Goal: Task Accomplishment & Management: Use online tool/utility

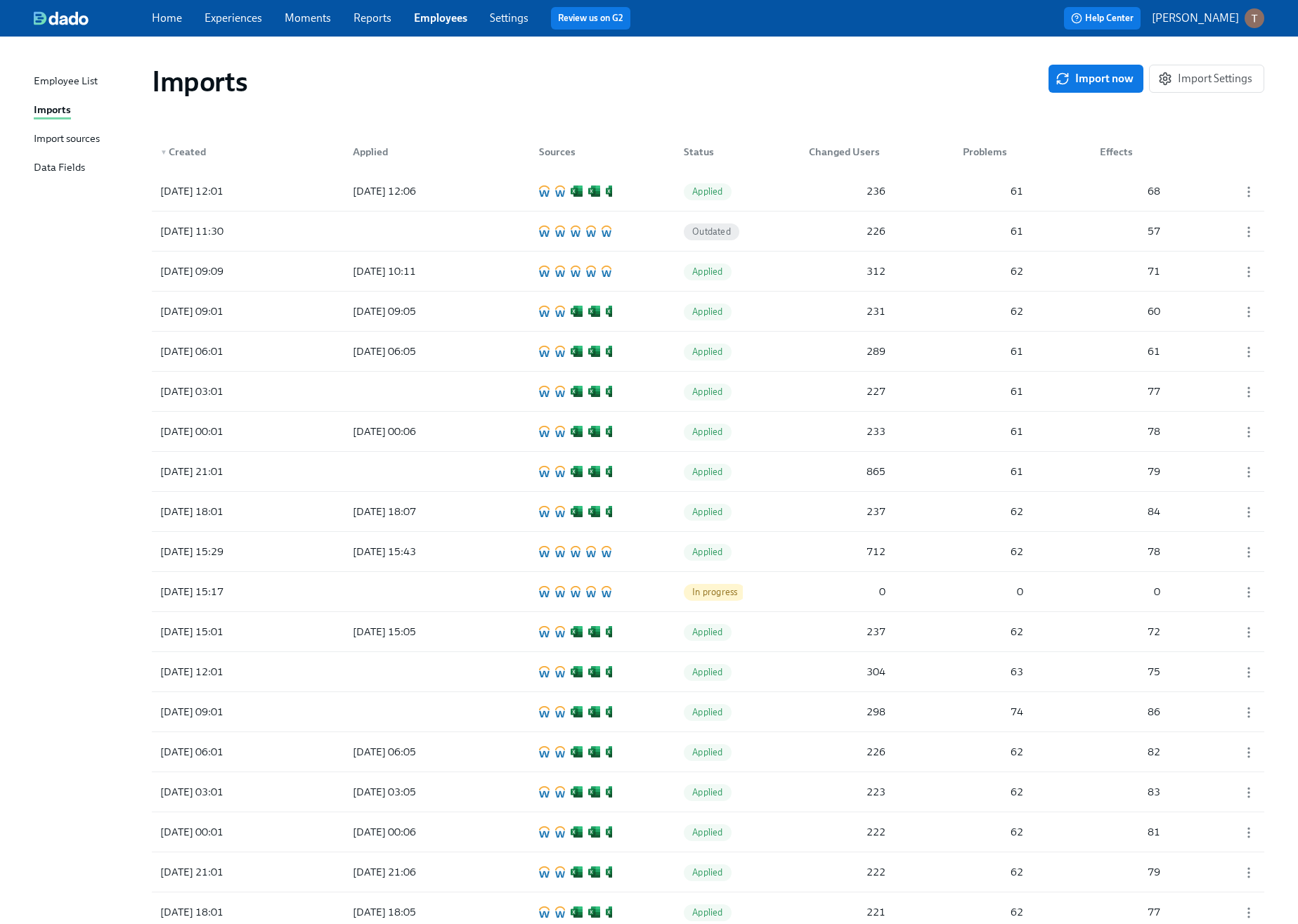
click at [77, 138] on div "Import sources" at bounding box center [67, 139] width 66 height 17
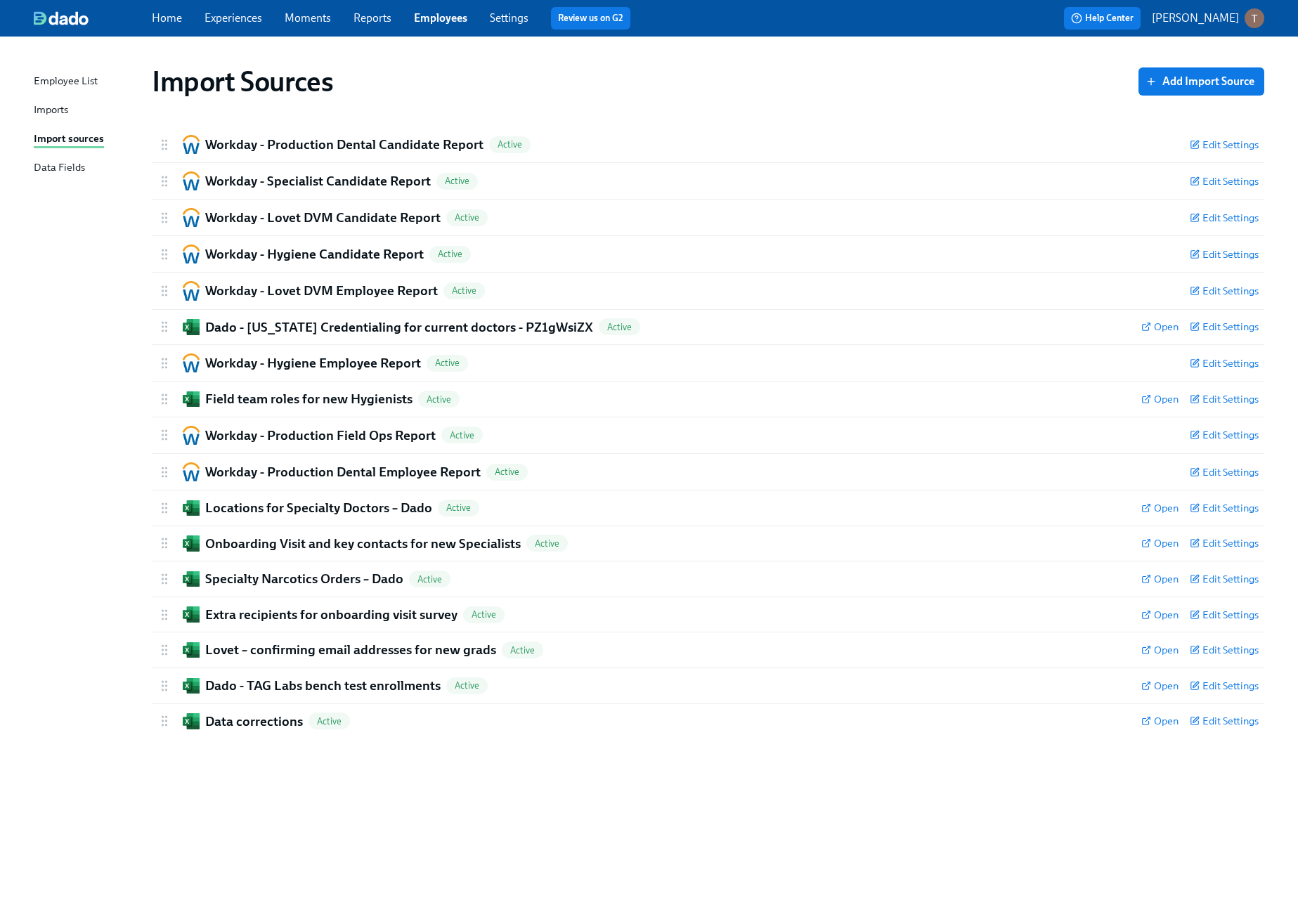
click at [50, 103] on div "Imports" at bounding box center [51, 110] width 34 height 17
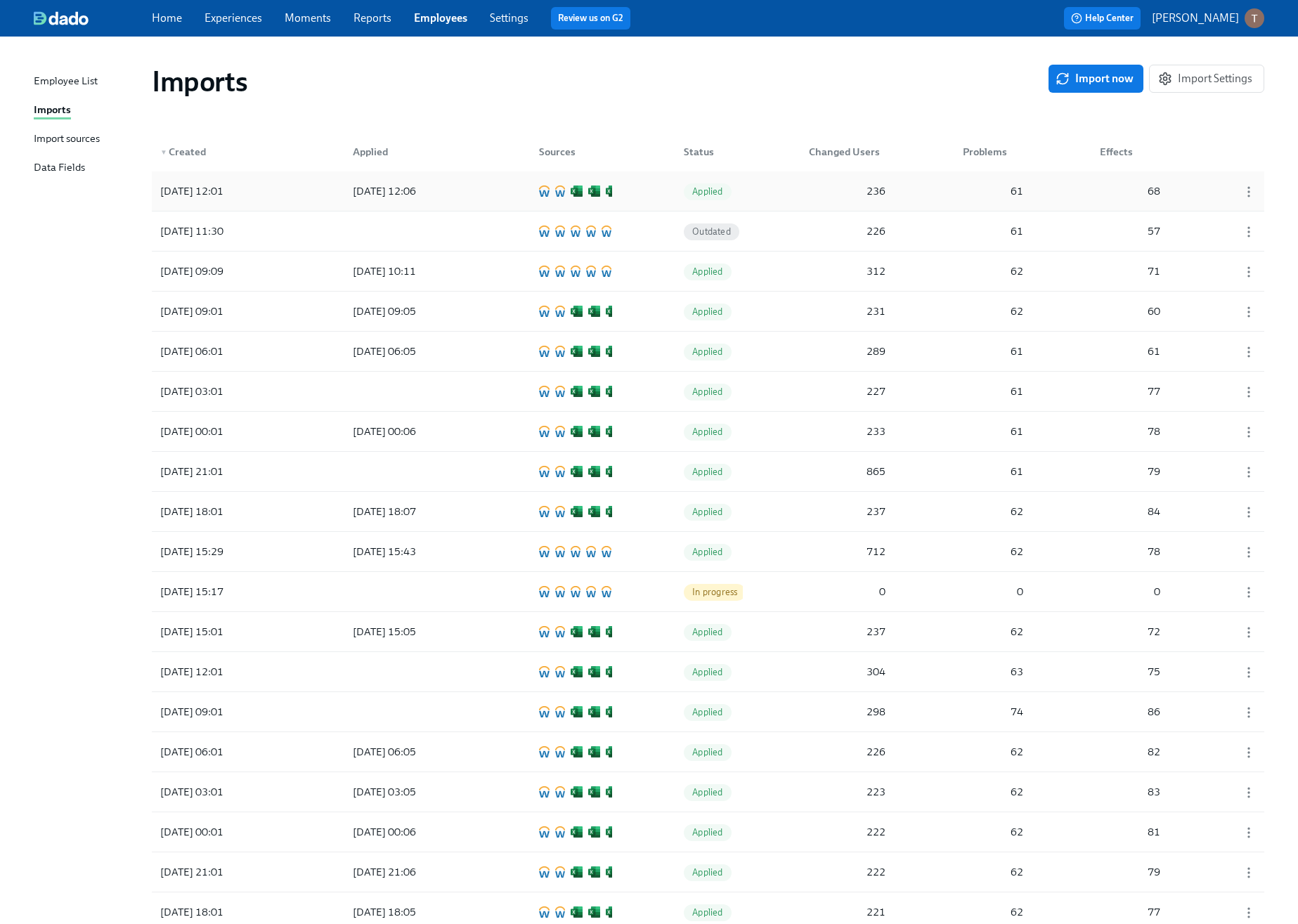
click at [513, 197] on div "2025/09/09 12:01 2025/09/09 12:06 Applied 236 61 68" at bounding box center [708, 191] width 1113 height 39
click at [326, 240] on div "2025/09/09 11:30 Outdated 226 61 57" at bounding box center [708, 231] width 1113 height 39
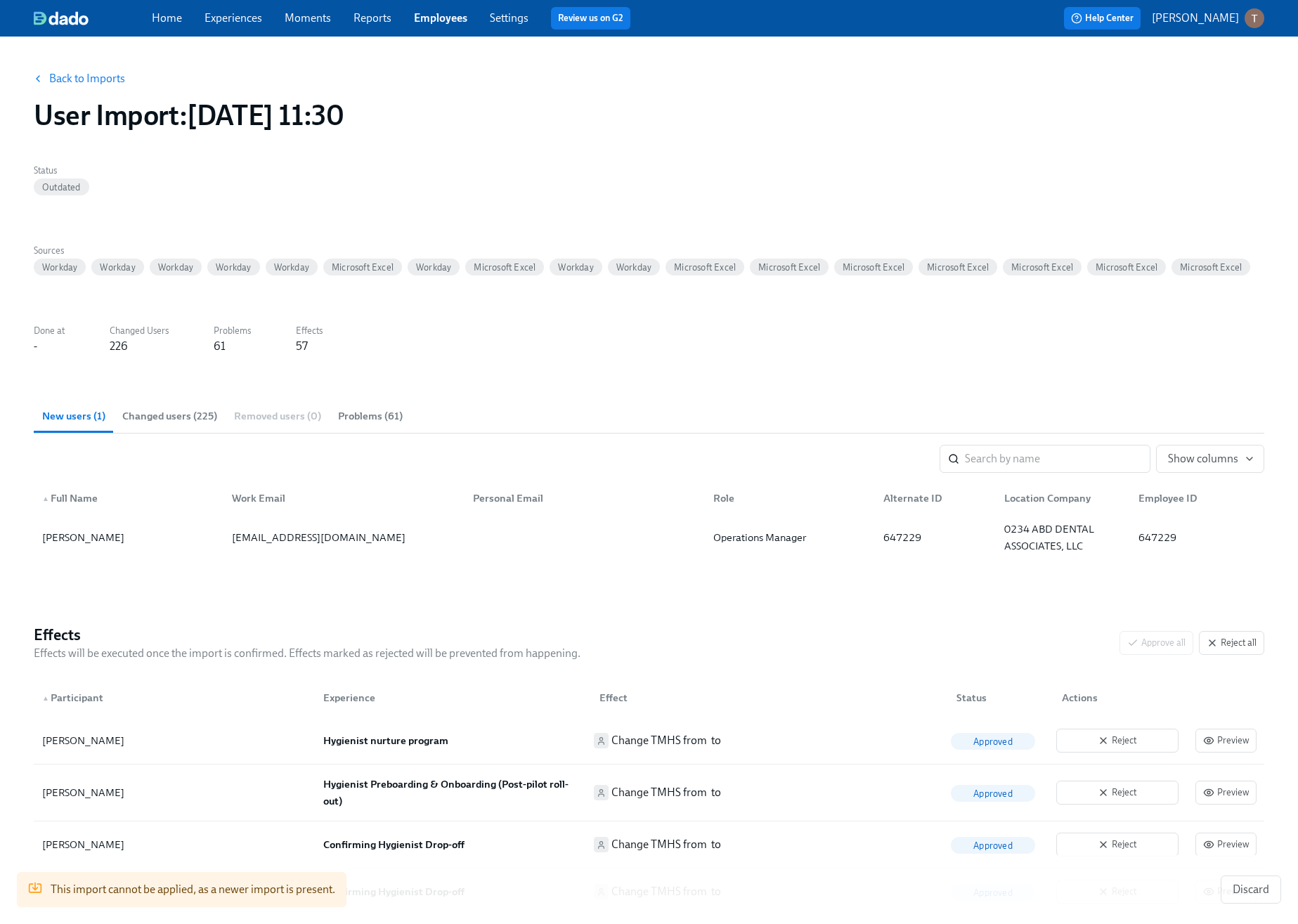
click at [418, 141] on div "Back to Imports User Import : 2025/09/09 11:30" at bounding box center [649, 98] width 1253 height 90
click at [77, 91] on button "Back to Imports" at bounding box center [80, 78] width 110 height 28
click at [90, 72] on link "Back to Imports" at bounding box center [88, 79] width 76 height 14
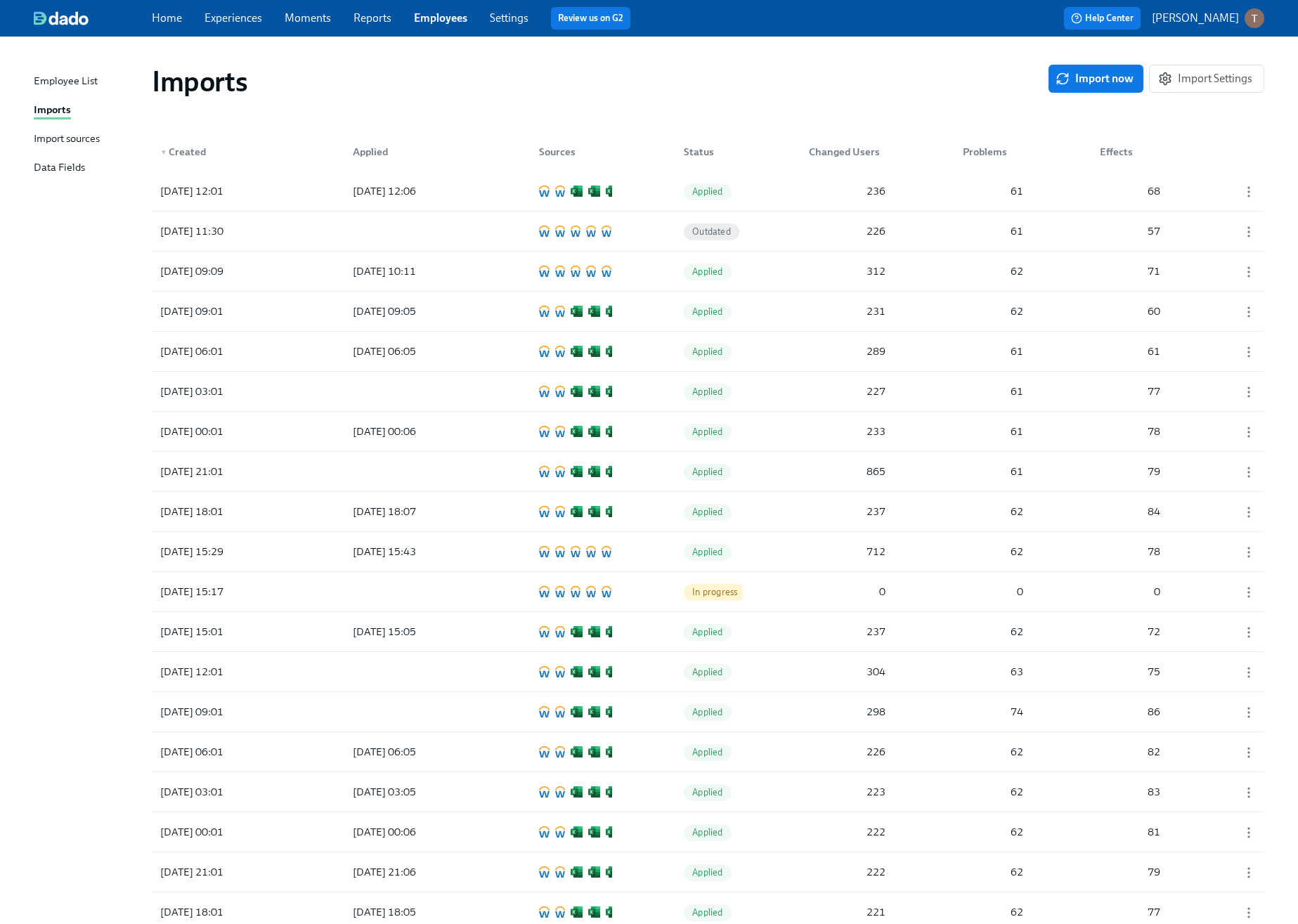
click at [86, 135] on div "Import sources" at bounding box center [67, 139] width 66 height 17
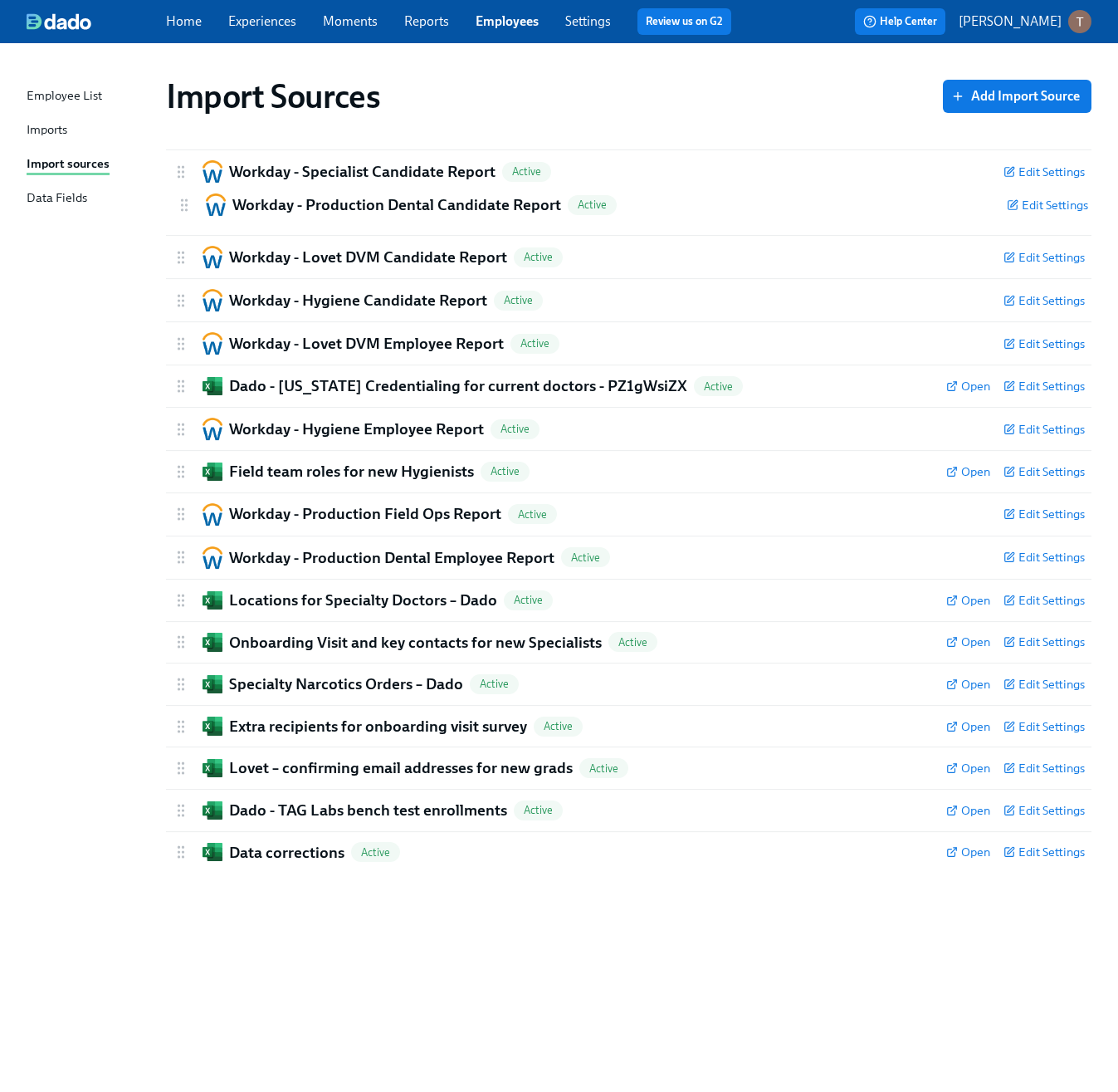
drag, startPoint x: 178, startPoint y: 176, endPoint x: 186, endPoint y: 218, distance: 42.8
click at [186, 218] on div "Workday - Production Dental Candidate Report Active Edit Settings Active: data …" at bounding box center [629, 510] width 926 height 723
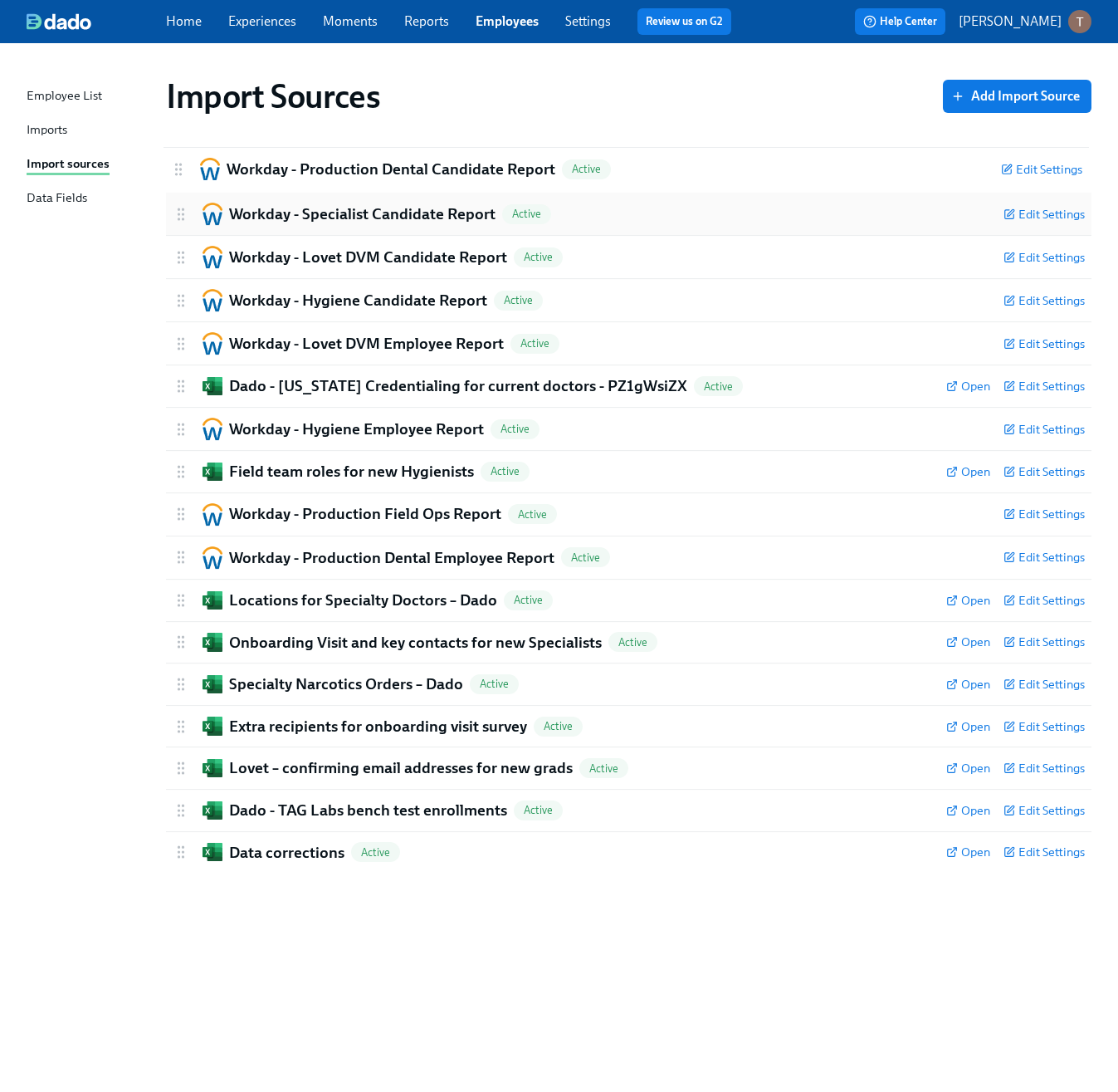
drag, startPoint x: 179, startPoint y: 219, endPoint x: 175, endPoint y: 165, distance: 54.1
click at [175, 165] on div "Workday - Specialist Candidate Report Active Edit Settings Active: data will be…" at bounding box center [629, 510] width 926 height 723
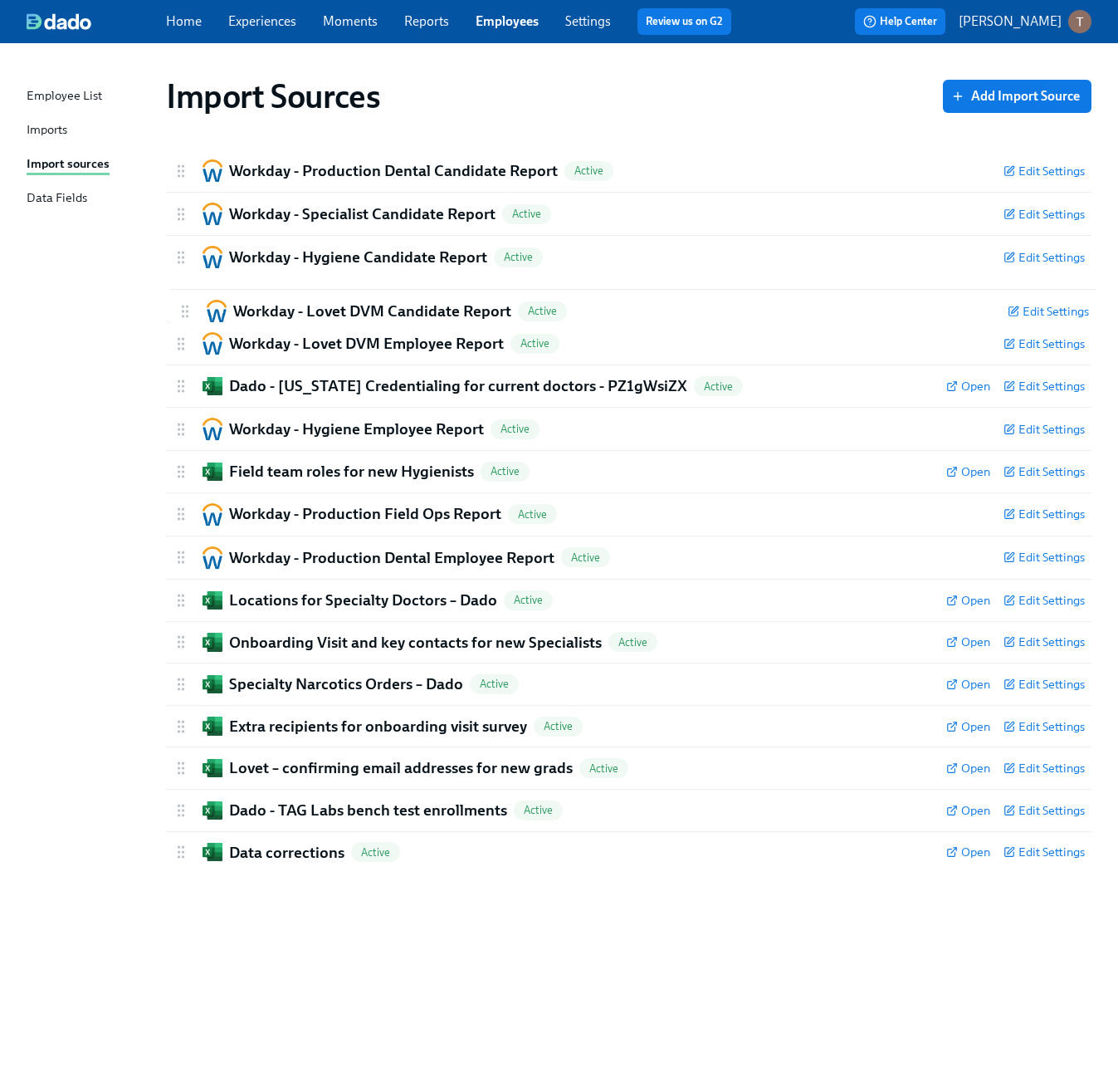
drag, startPoint x: 176, startPoint y: 254, endPoint x: 181, endPoint y: 313, distance: 59.2
click at [181, 313] on div "Workday - Production Dental Candidate Report Active Edit Settings Active: data …" at bounding box center [629, 510] width 926 height 723
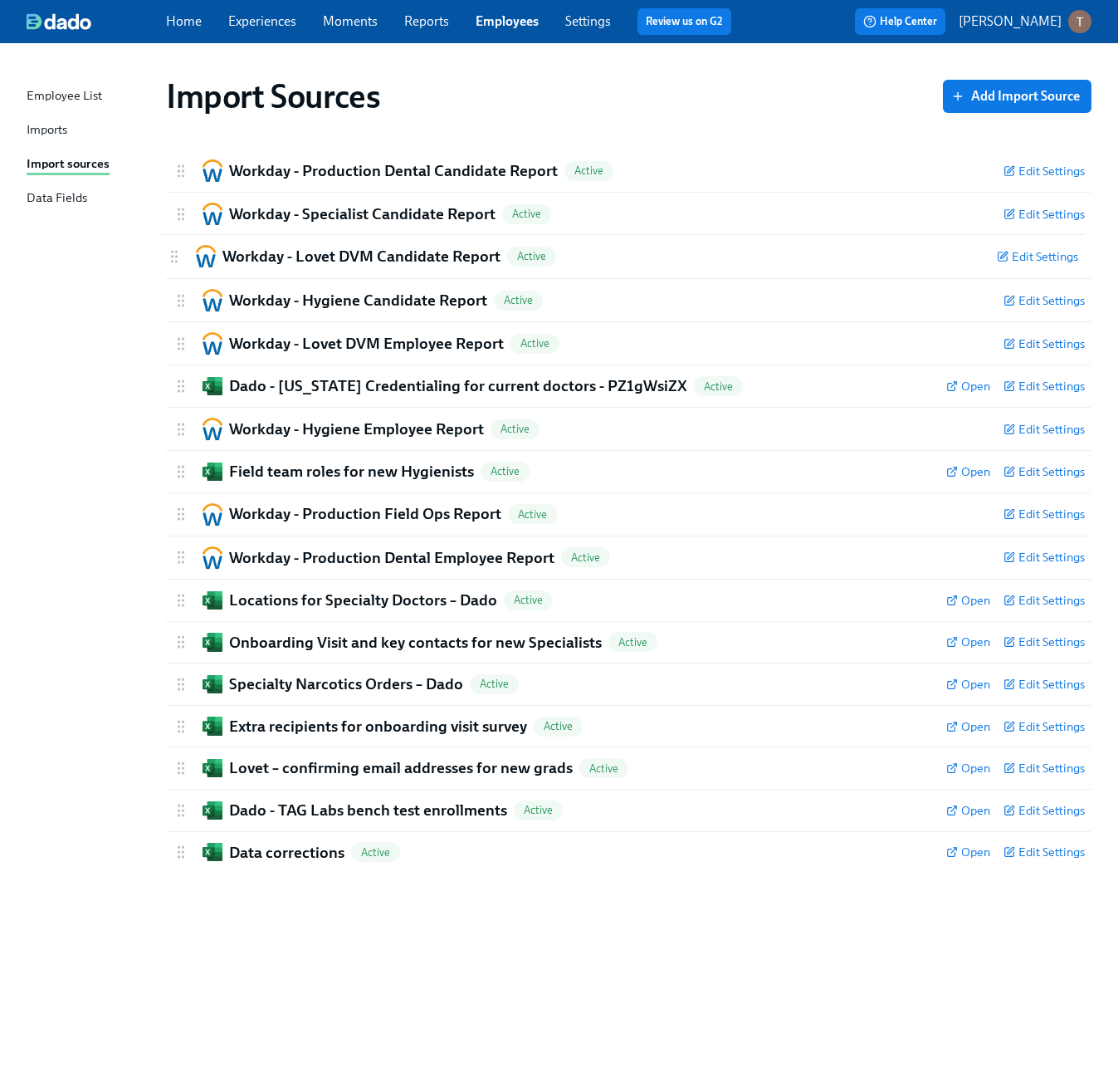
drag, startPoint x: 186, startPoint y: 307, endPoint x: 177, endPoint y: 260, distance: 47.9
click at [177, 260] on div "Workday - Production Dental Candidate Report Active Edit Settings Active: data …" at bounding box center [629, 510] width 926 height 723
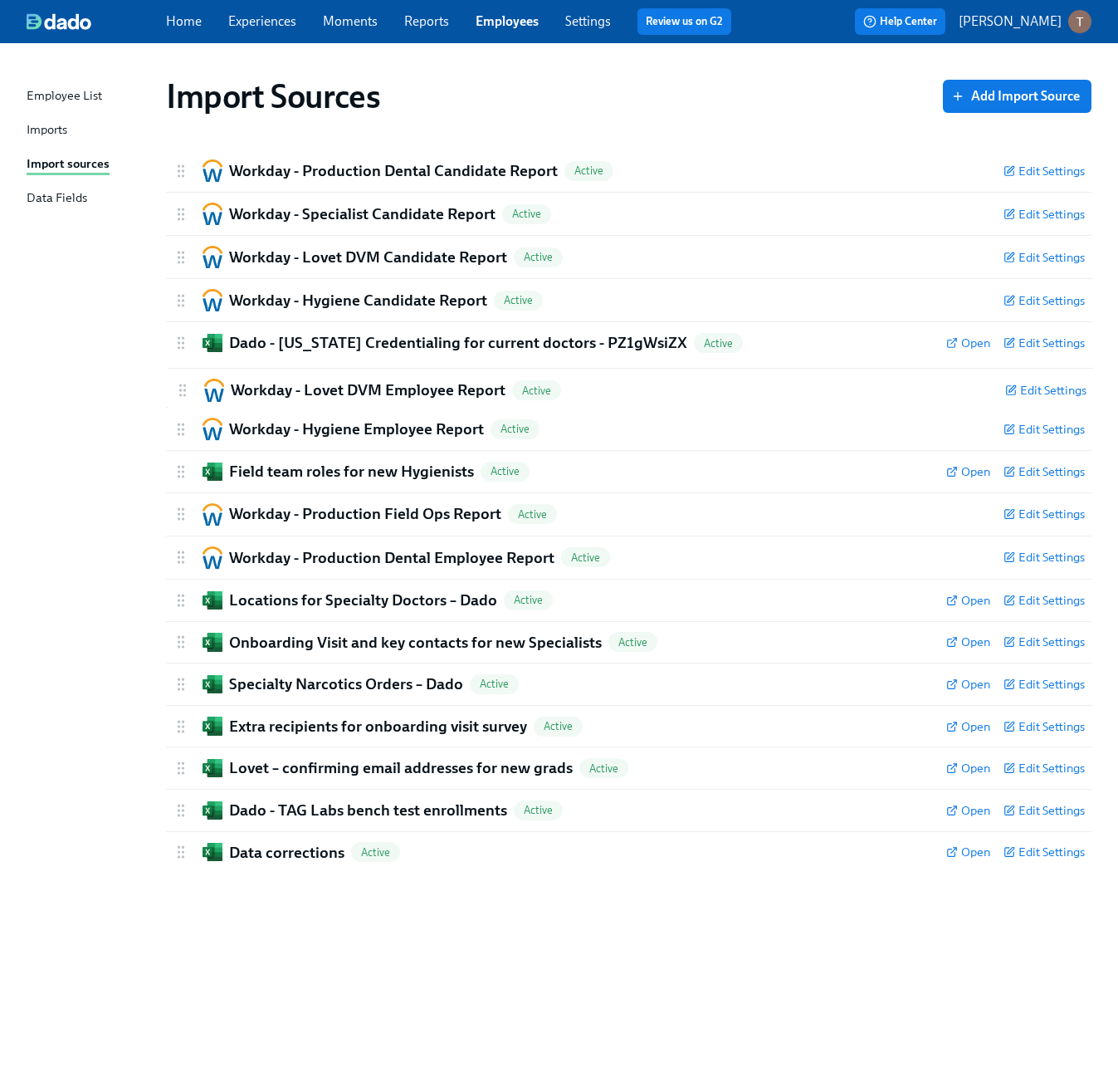
drag, startPoint x: 180, startPoint y: 338, endPoint x: 182, endPoint y: 391, distance: 53.0
click at [182, 391] on div "Workday - Production Dental Candidate Report Active Edit Settings Active: data …" at bounding box center [629, 510] width 926 height 723
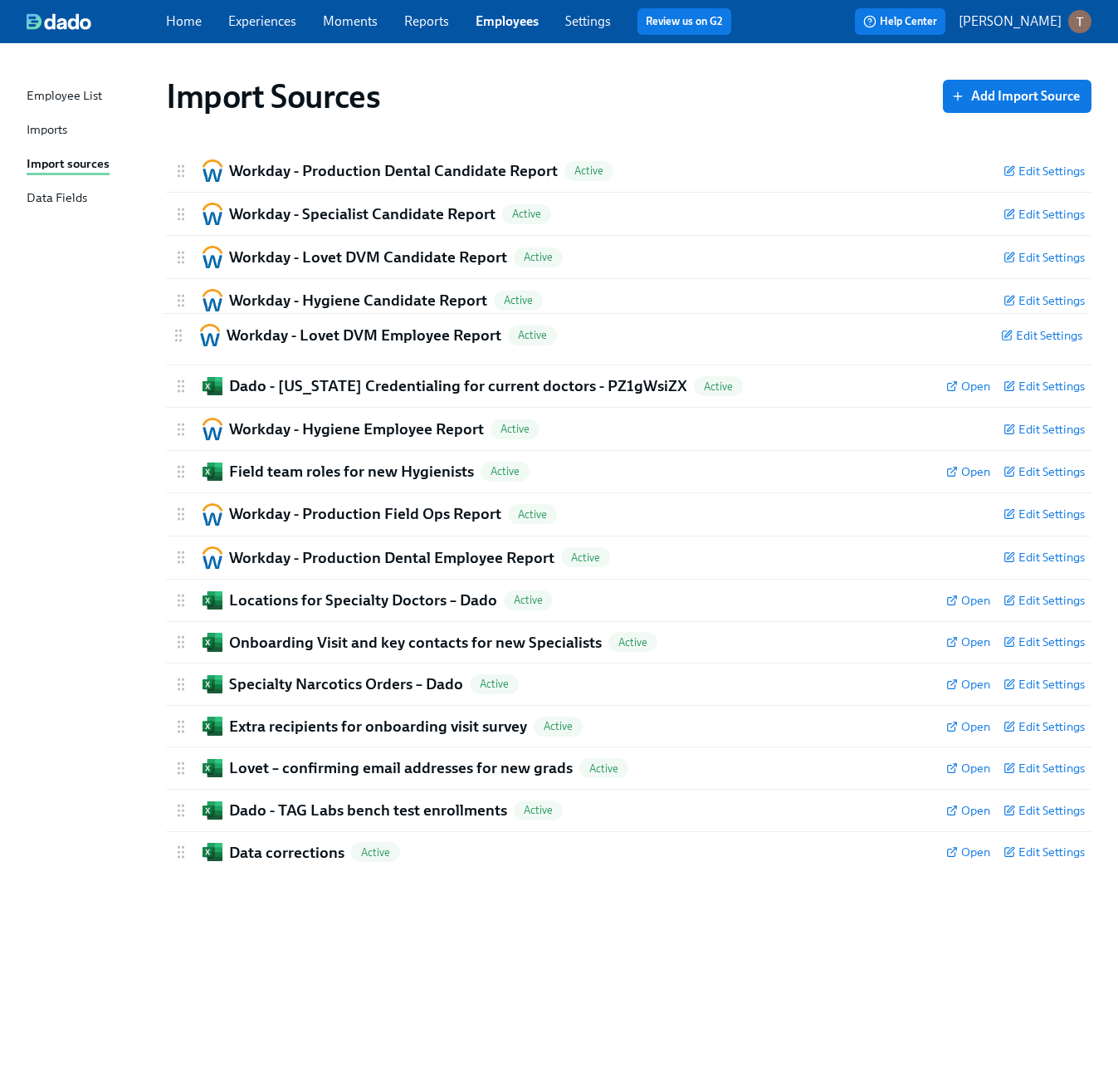
drag, startPoint x: 182, startPoint y: 389, endPoint x: 177, endPoint y: 334, distance: 55.2
click at [177, 334] on div "Workday - Production Dental Candidate Report Active Edit Settings Active: data …" at bounding box center [629, 510] width 926 height 723
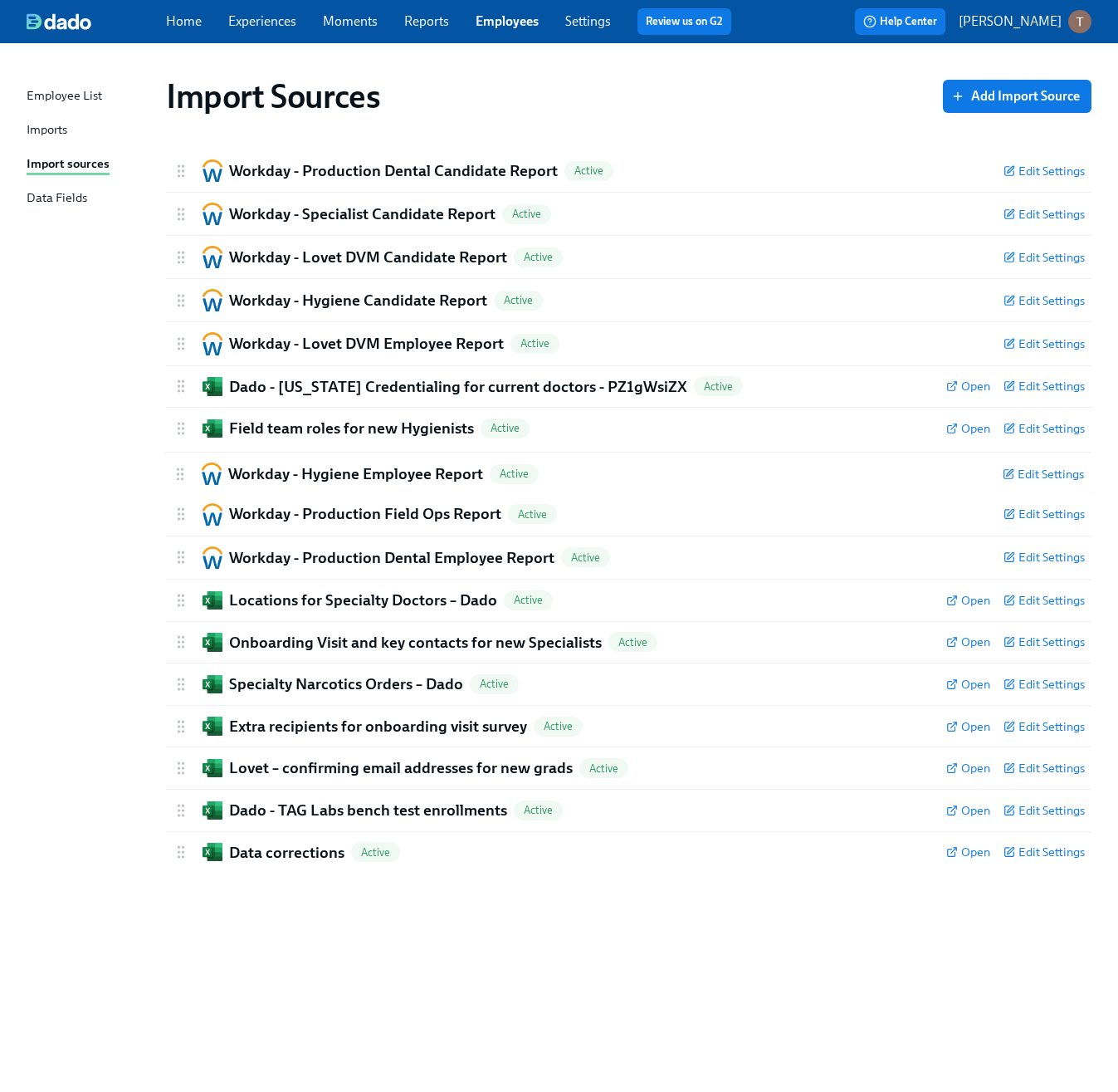
drag, startPoint x: 178, startPoint y: 426, endPoint x: 177, endPoint y: 479, distance: 53.0
click at [177, 479] on div "Workday - Production Dental Candidate Report Active Edit Settings Active: data …" at bounding box center [629, 510] width 926 height 723
drag, startPoint x: 179, startPoint y: 479, endPoint x: 178, endPoint y: 432, distance: 47.0
click at [178, 432] on div "Workday - Production Dental Candidate Report Active Edit Settings Active: data …" at bounding box center [629, 510] width 926 height 723
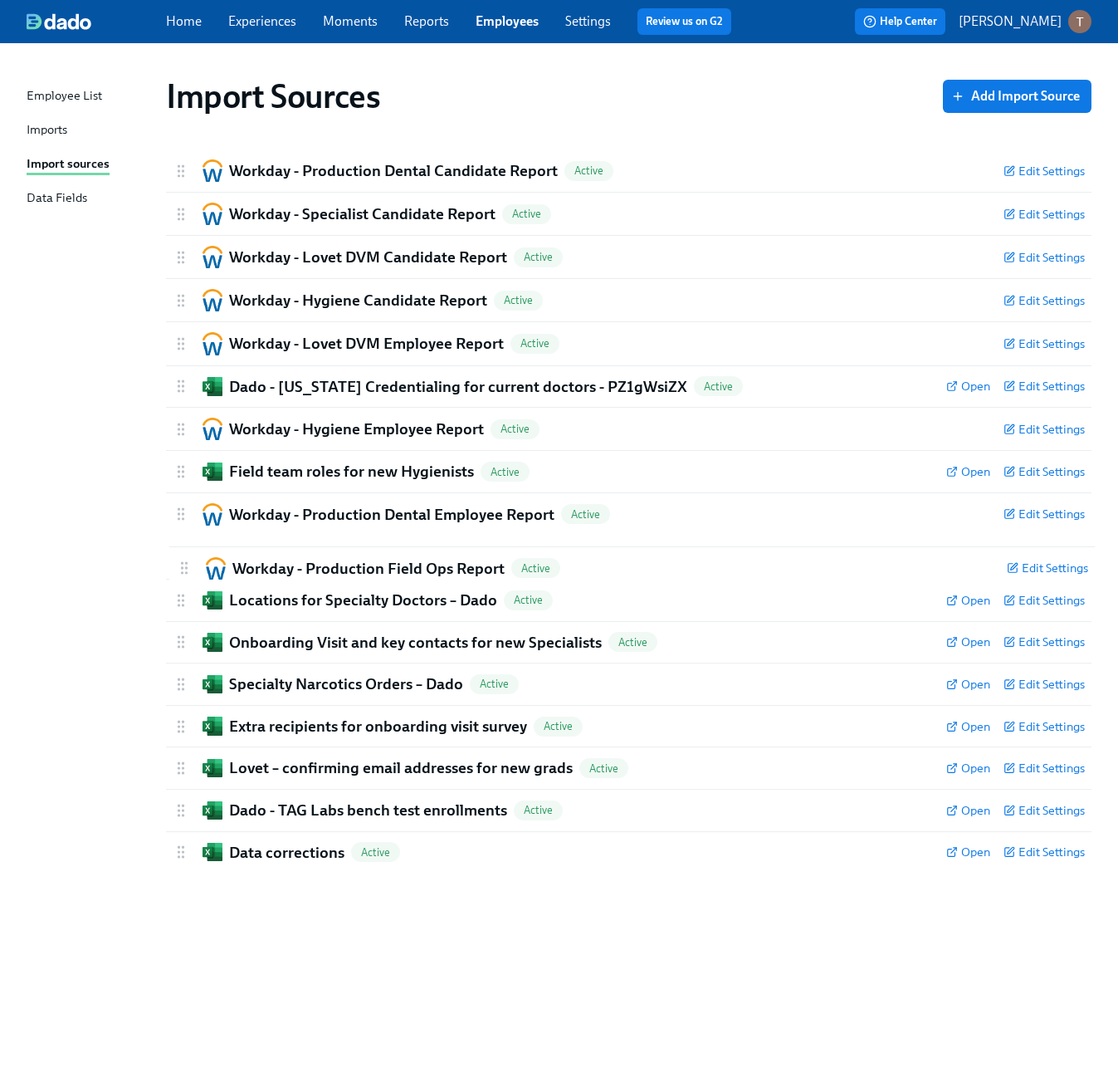
drag, startPoint x: 184, startPoint y: 515, endPoint x: 191, endPoint y: 575, distance: 60.4
click at [191, 575] on div "Workday - Production Dental Candidate Report Active Edit Settings Active: data …" at bounding box center [629, 510] width 926 height 723
drag, startPoint x: 181, startPoint y: 566, endPoint x: 175, endPoint y: 513, distance: 53.3
click at [175, 513] on div "Workday - Production Dental Candidate Report Active Edit Settings Active: data …" at bounding box center [629, 510] width 926 height 723
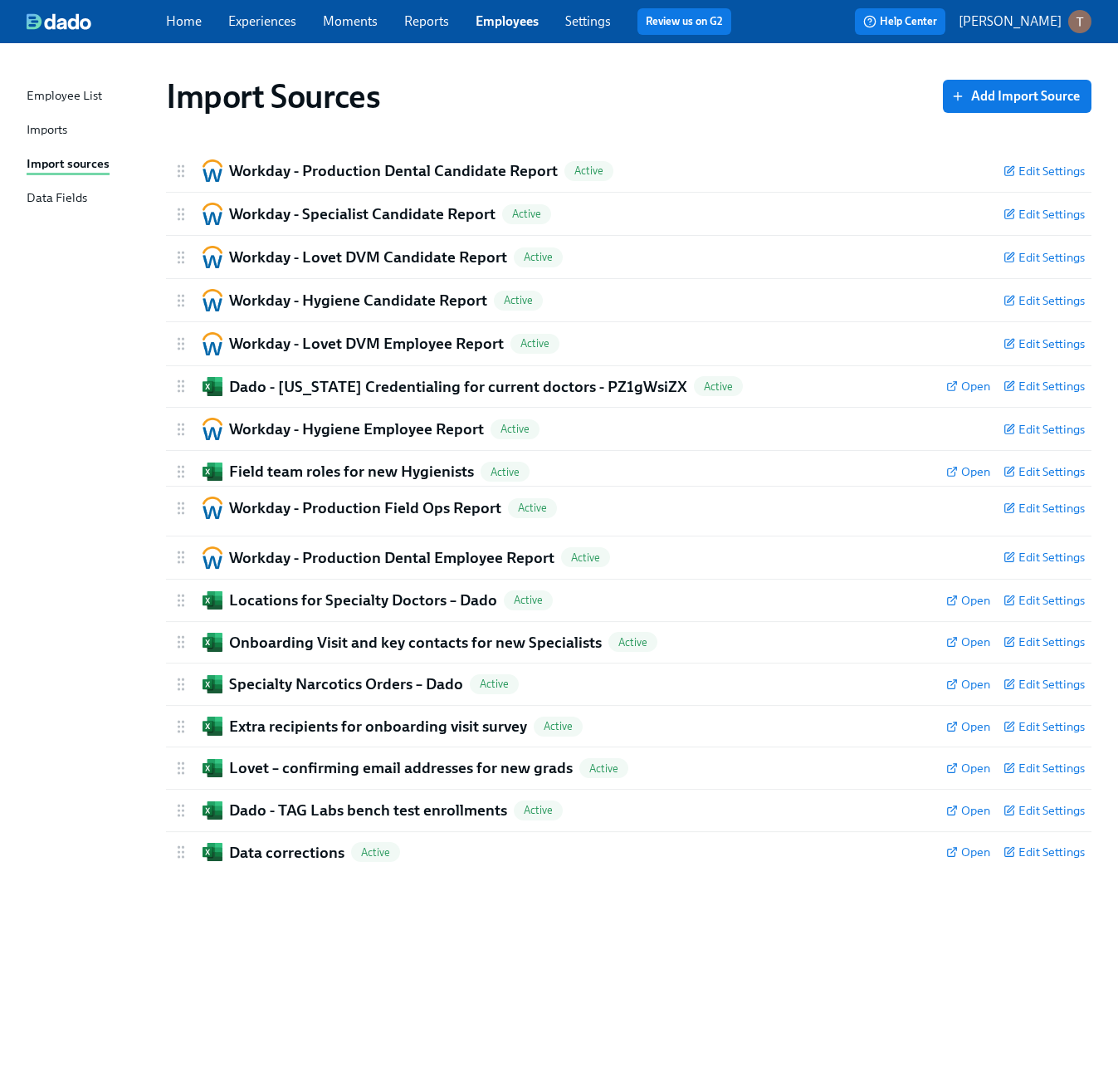
drag, startPoint x: 177, startPoint y: 564, endPoint x: 177, endPoint y: 506, distance: 58.0
click at [177, 506] on div "Workday - Production Dental Candidate Report Active Edit Settings Active: data …" at bounding box center [629, 510] width 926 height 723
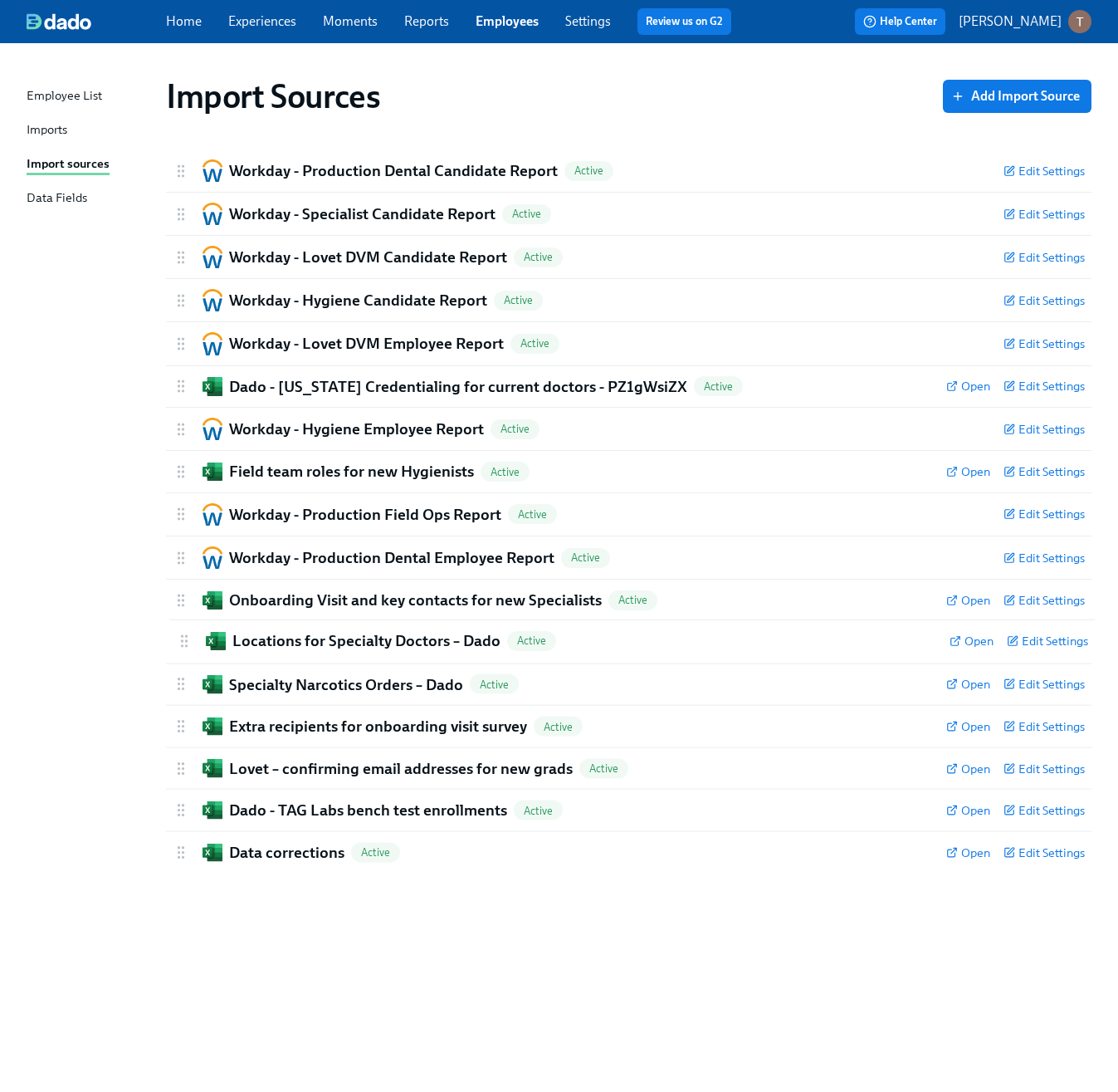
drag, startPoint x: 182, startPoint y: 604, endPoint x: 186, endPoint y: 654, distance: 50.2
click at [186, 654] on div "Workday - Production Dental Candidate Report Active Edit Settings Active: data …" at bounding box center [629, 510] width 926 height 723
drag, startPoint x: 182, startPoint y: 646, endPoint x: 171, endPoint y: 598, distance: 49.2
click at [171, 598] on div "Workday - Production Dental Candidate Report Active Edit Settings Active: data …" at bounding box center [629, 510] width 926 height 723
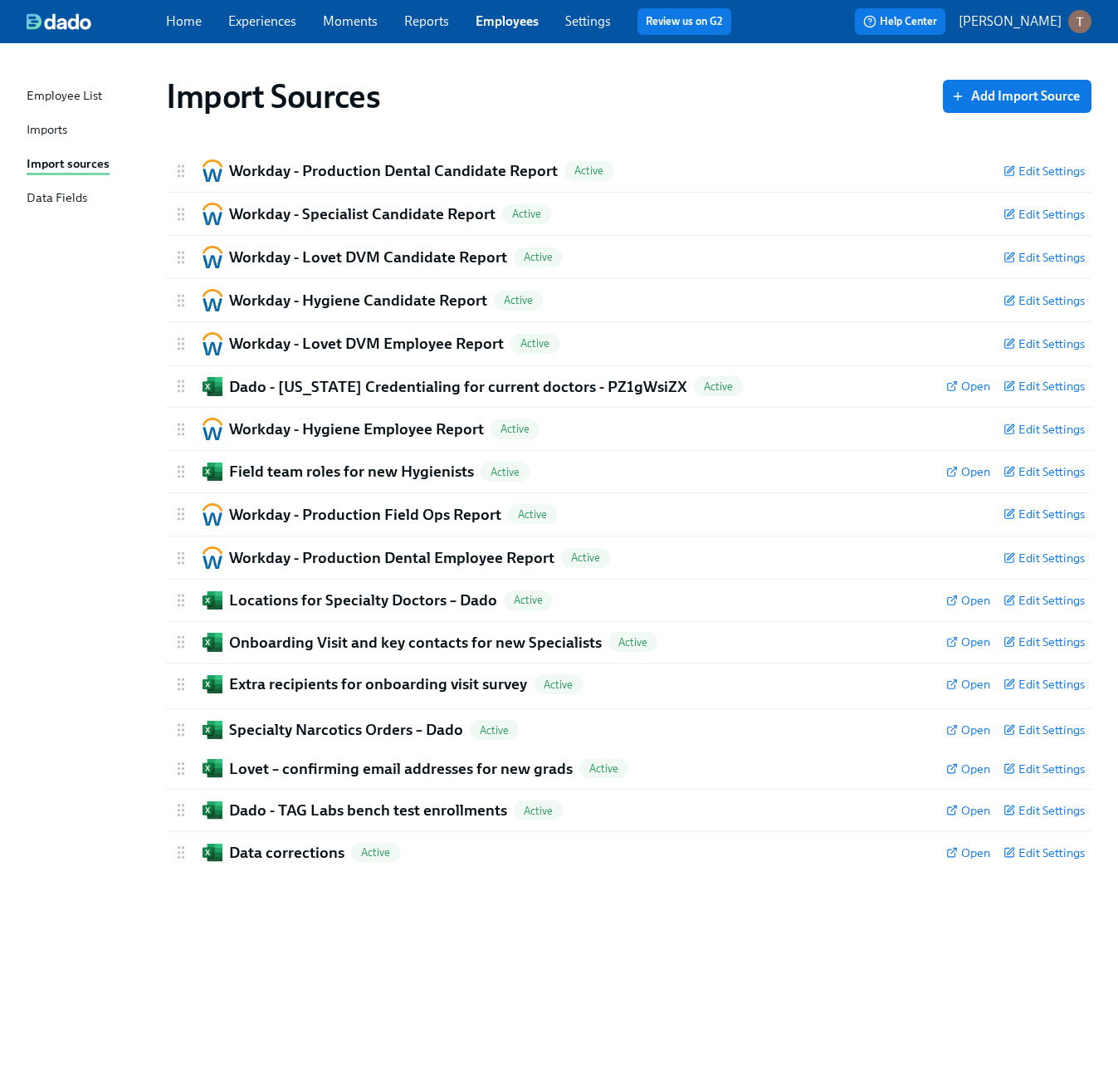
drag, startPoint x: 184, startPoint y: 685, endPoint x: 184, endPoint y: 735, distance: 50.0
click at [184, 735] on div "Workday - Production Dental Candidate Report Active Edit Settings Active: data …" at bounding box center [629, 510] width 926 height 723
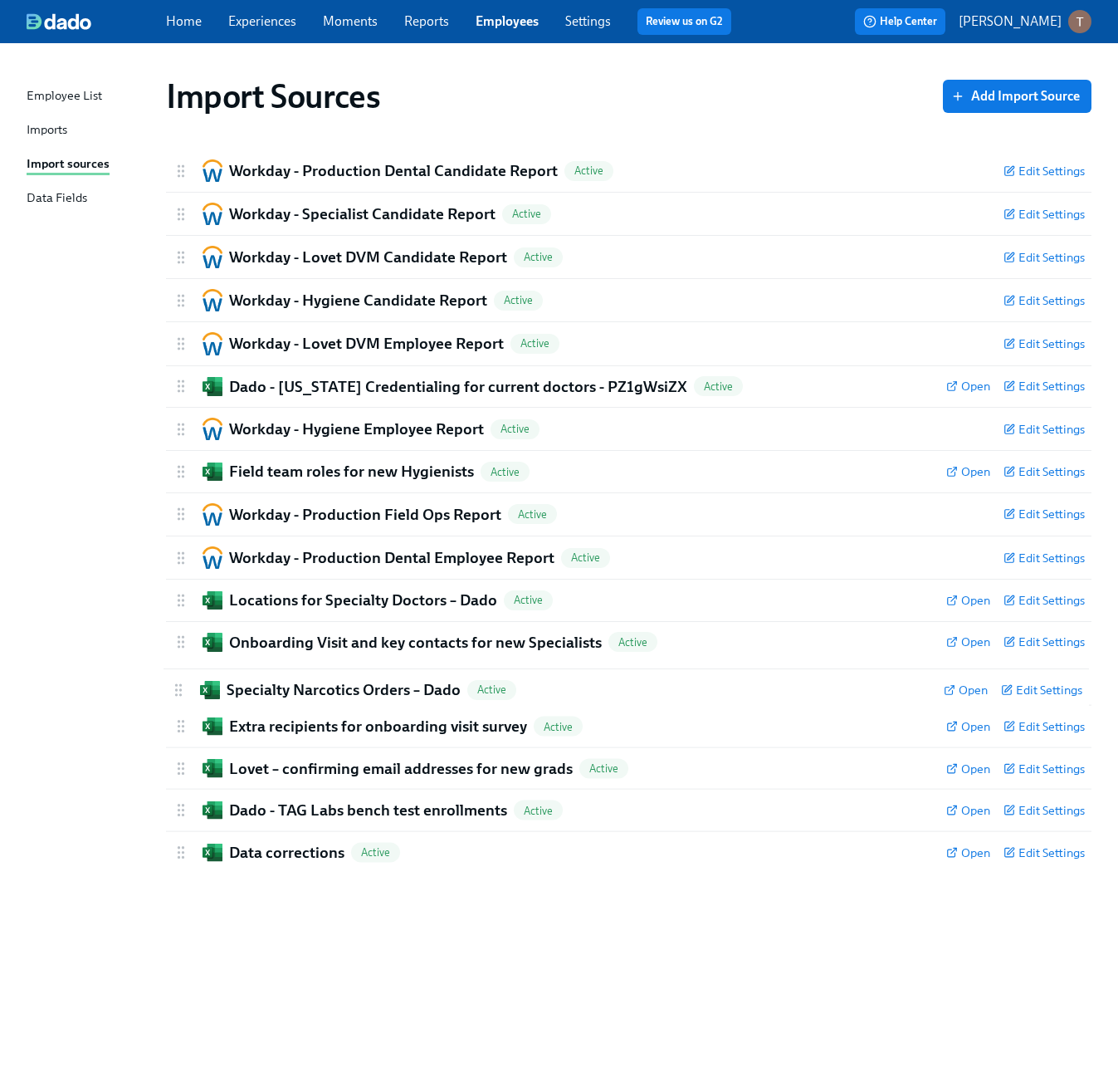
drag, startPoint x: 180, startPoint y: 730, endPoint x: 175, endPoint y: 682, distance: 48.3
click at [175, 682] on div "Workday - Production Dental Candidate Report Active Edit Settings Active: data …" at bounding box center [629, 510] width 926 height 723
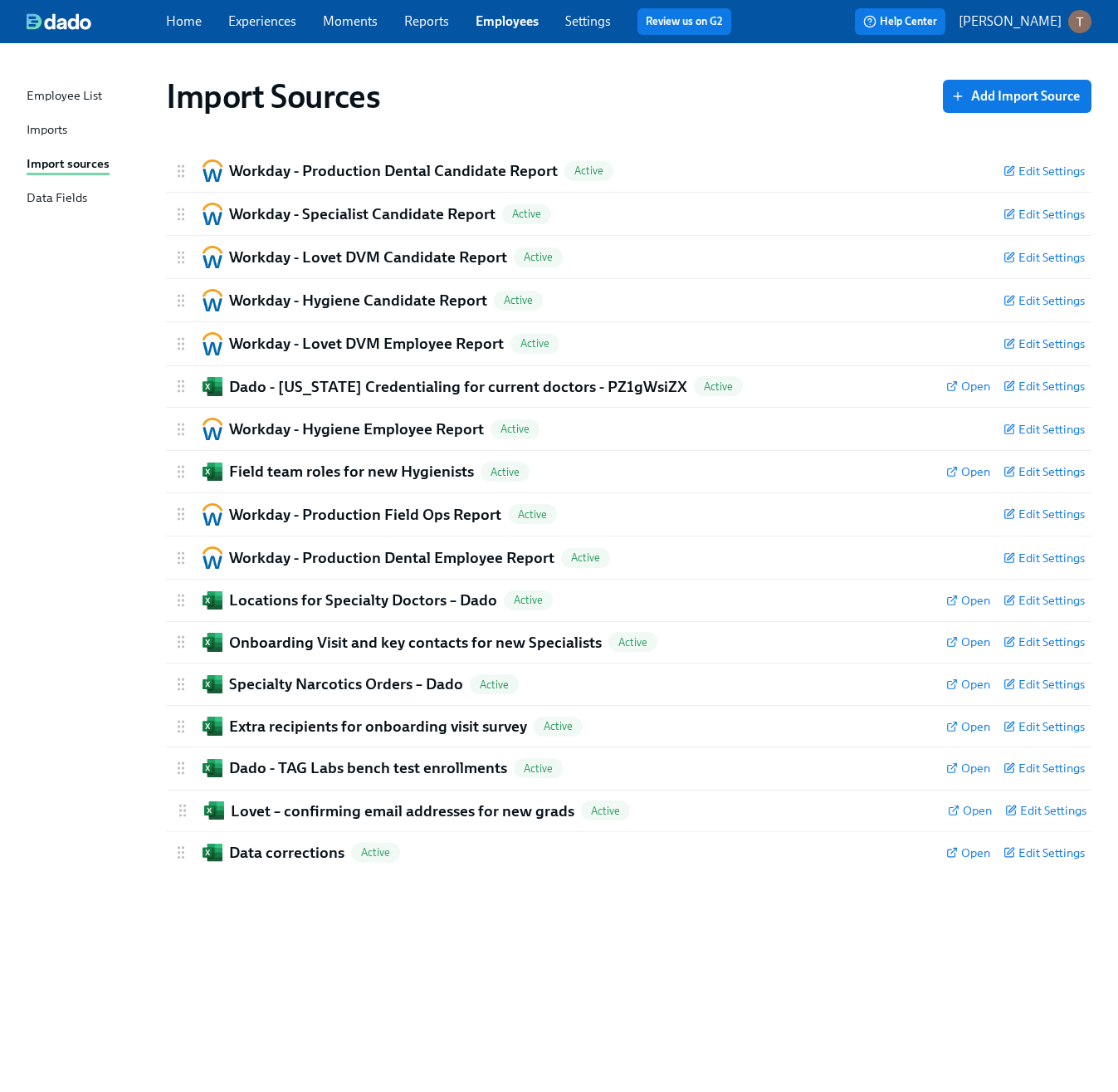
drag, startPoint x: 181, startPoint y: 770, endPoint x: 184, endPoint y: 817, distance: 47.1
click at [184, 817] on div "Workday - Production Dental Candidate Report Active Edit Settings Active: data …" at bounding box center [629, 510] width 926 height 723
drag, startPoint x: 181, startPoint y: 816, endPoint x: 175, endPoint y: 766, distance: 50.4
click at [175, 766] on div "Workday - Production Dental Candidate Report Active Edit Settings Active: data …" at bounding box center [629, 510] width 926 height 723
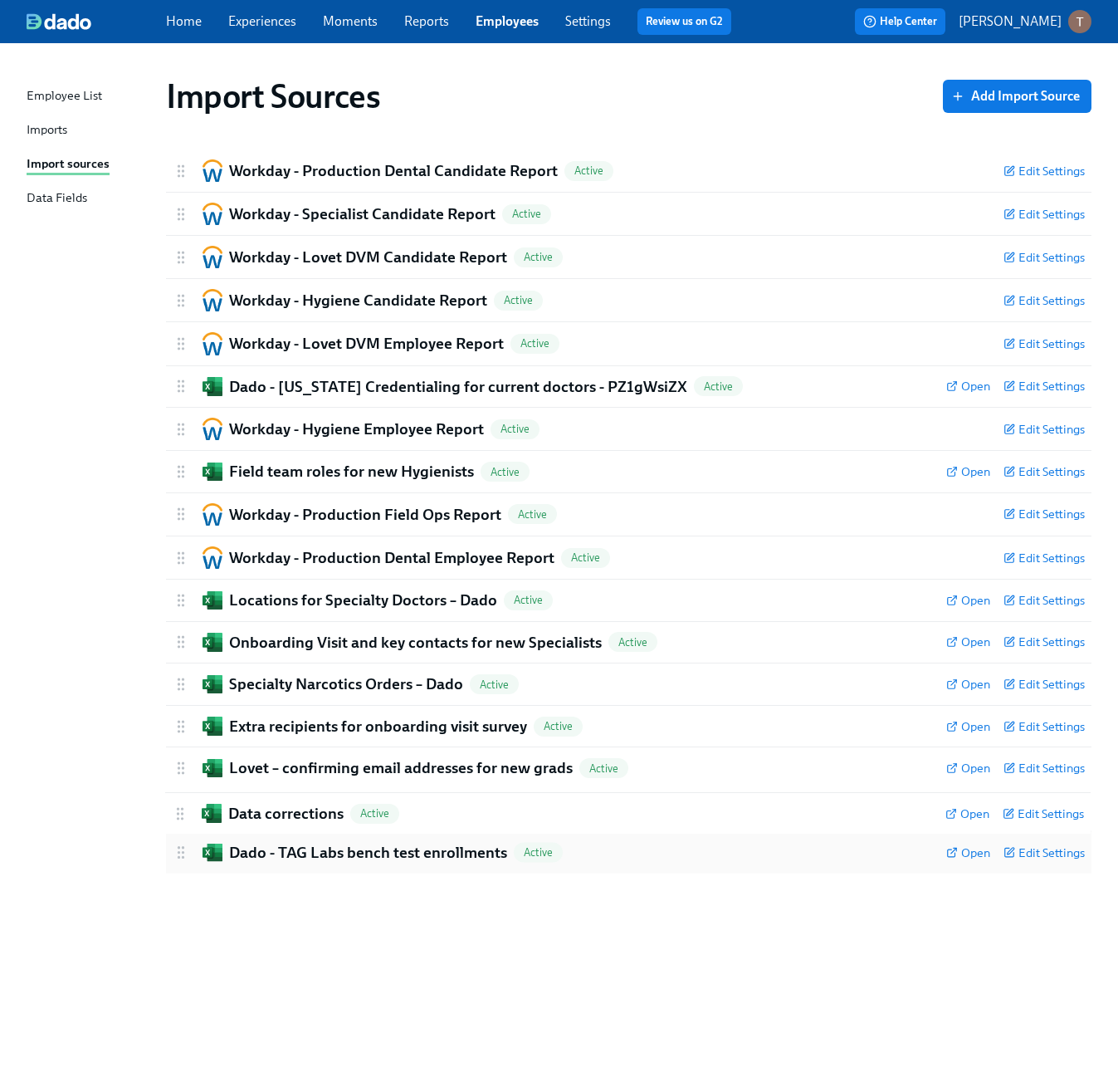
drag, startPoint x: 179, startPoint y: 857, endPoint x: 178, endPoint y: 814, distance: 43.0
click at [178, 814] on div "Workday - Production Dental Candidate Report Active Edit Settings Active: data …" at bounding box center [629, 510] width 926 height 723
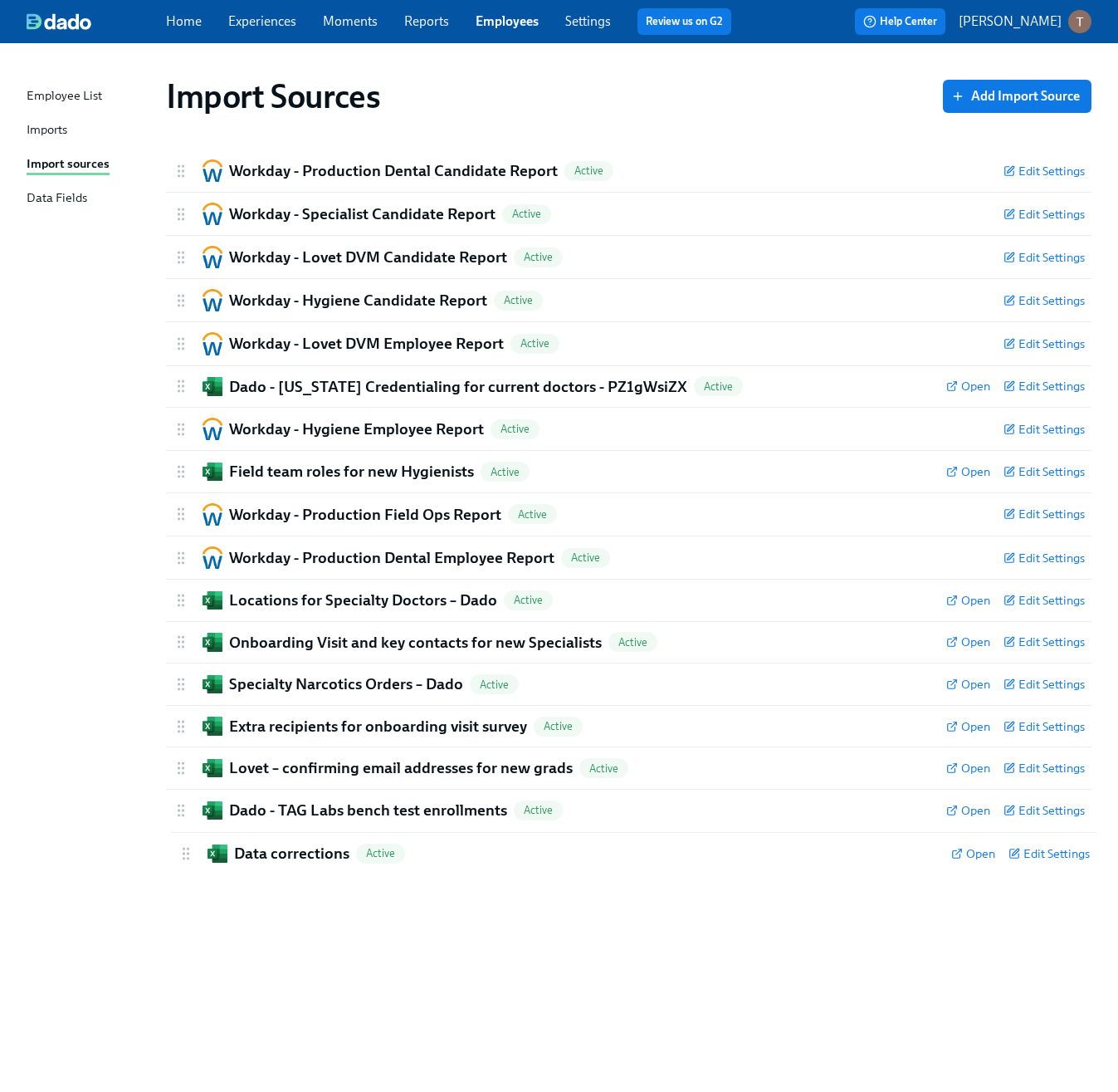
drag, startPoint x: 178, startPoint y: 811, endPoint x: 186, endPoint y: 859, distance: 48.7
click at [186, 859] on div "Workday - Production Dental Candidate Report Active Edit Settings Active: data …" at bounding box center [629, 510] width 926 height 723
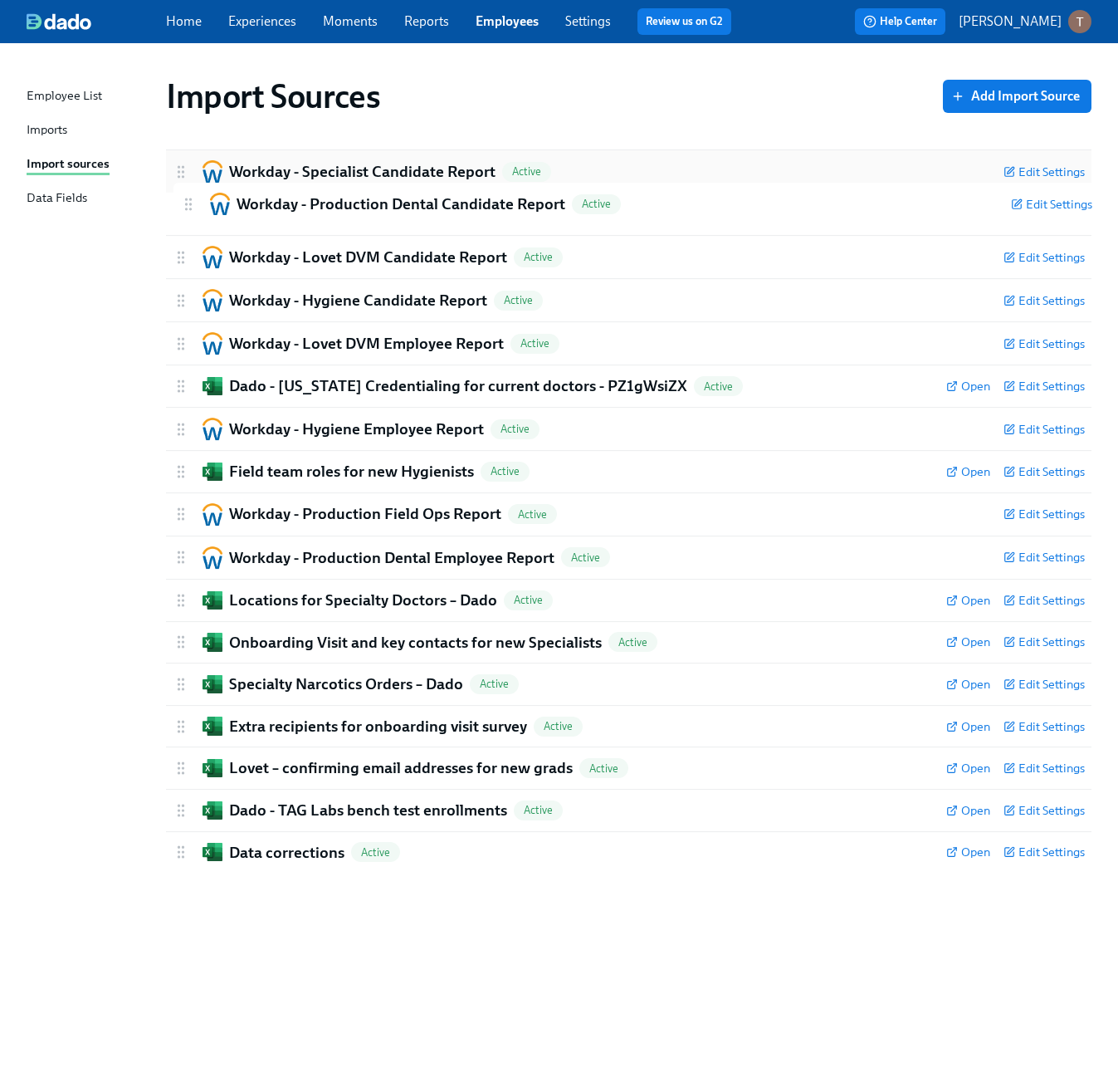
drag, startPoint x: 183, startPoint y: 172, endPoint x: 191, endPoint y: 213, distance: 41.8
click at [191, 213] on div "Workday - Production Dental Candidate Report Active Edit Settings Active: data …" at bounding box center [629, 510] width 926 height 723
drag, startPoint x: 190, startPoint y: 213, endPoint x: 179, endPoint y: 241, distance: 30.1
click at [179, 241] on div "Workday - Specialist Candidate Report Active Edit Settings Active: data will be…" at bounding box center [629, 510] width 926 height 723
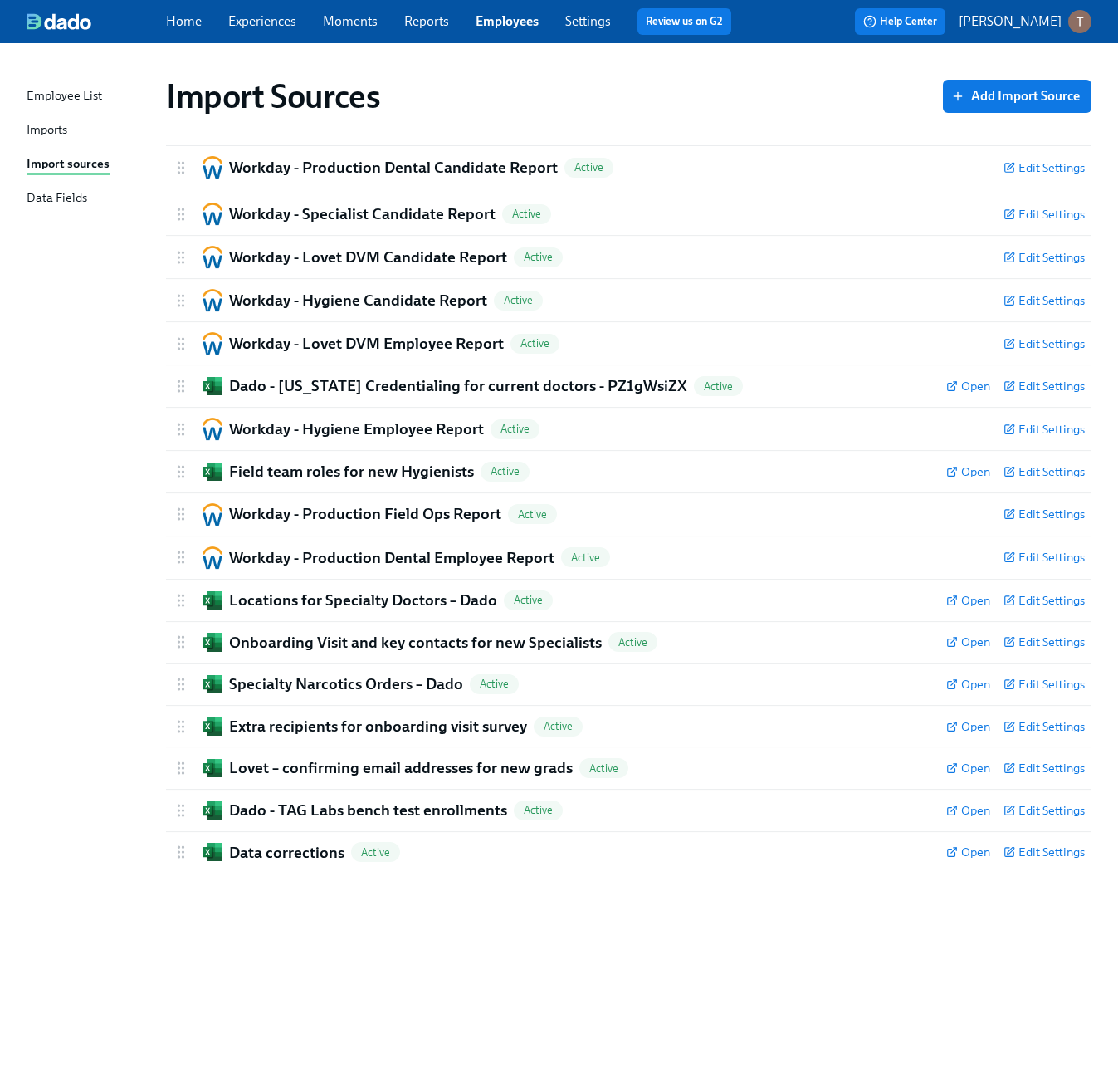
drag, startPoint x: 181, startPoint y: 220, endPoint x: 182, endPoint y: 168, distance: 52.0
click at [182, 168] on div "Workday - Specialist Candidate Report Active Edit Settings Active: data will be…" at bounding box center [629, 510] width 926 height 723
drag, startPoint x: 181, startPoint y: 248, endPoint x: 181, endPoint y: 263, distance: 15.0
click at [181, 263] on div "Workday - Lovet DVM Candidate Report Active" at bounding box center [581, 257] width 818 height 22
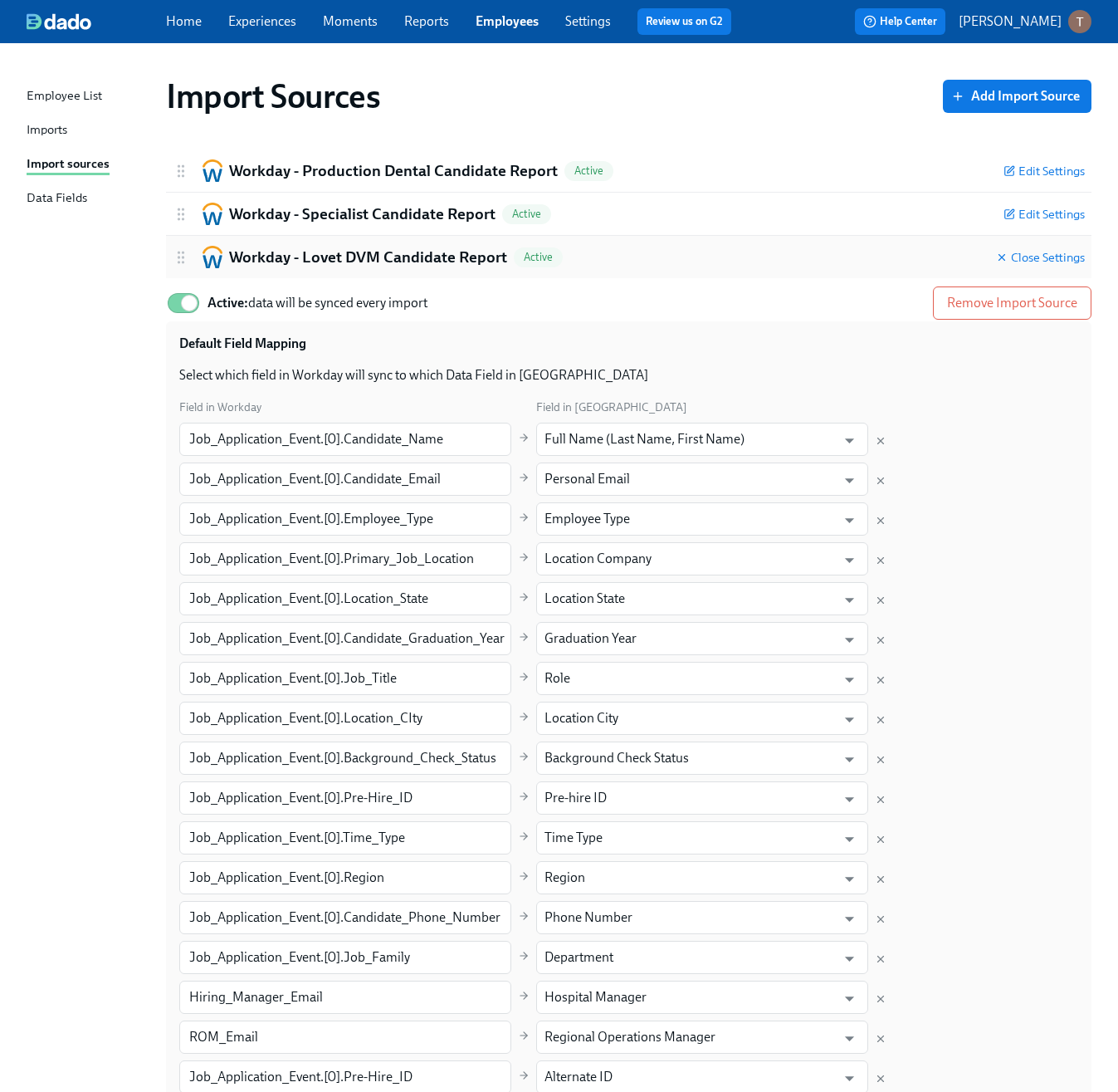
click at [188, 252] on icon at bounding box center [181, 258] width 17 height 17
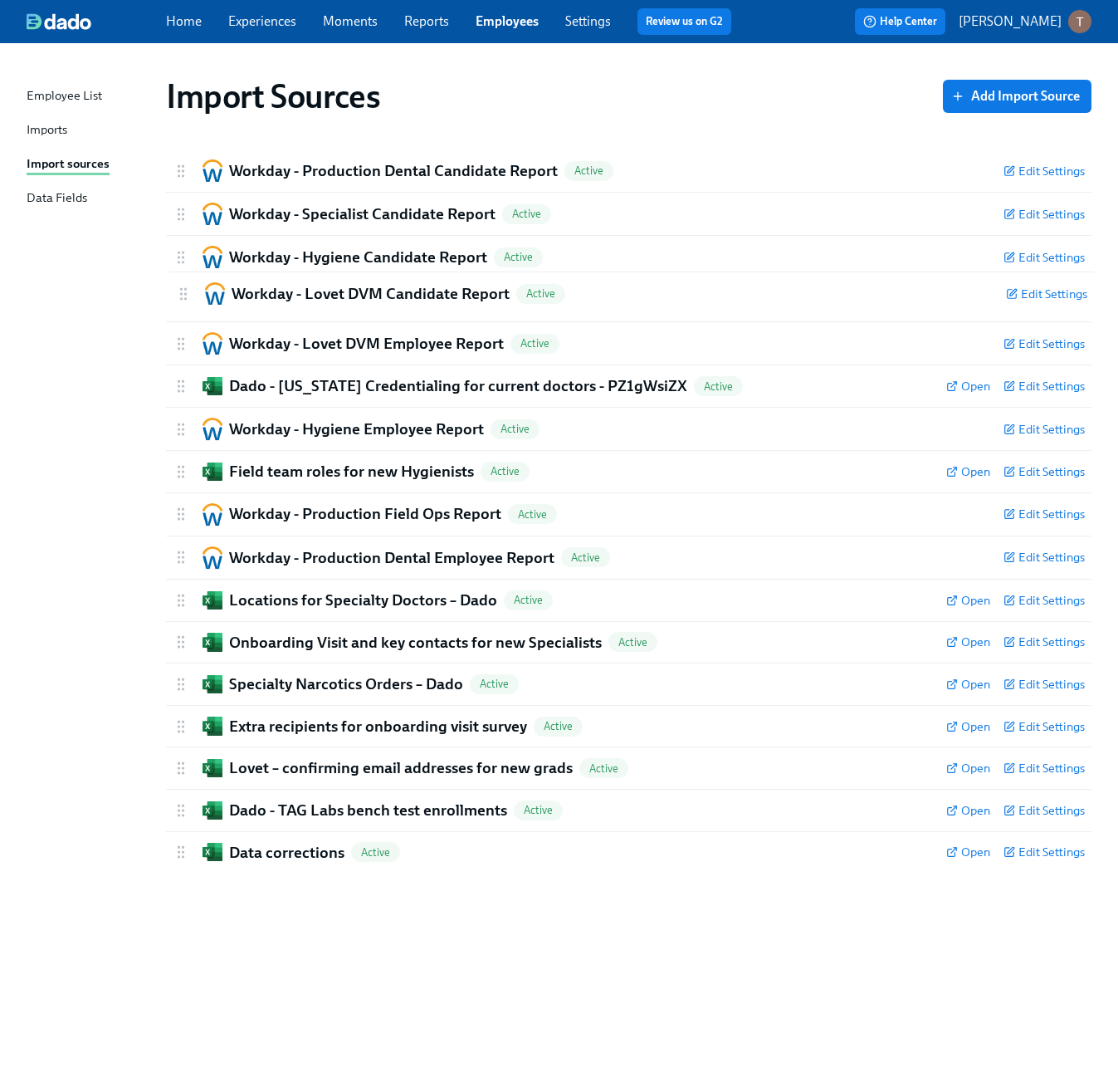
drag, startPoint x: 181, startPoint y: 255, endPoint x: 185, endPoint y: 297, distance: 42.2
click at [185, 297] on div "Workday - Production Dental Candidate Report Active Edit Settings Active: data …" at bounding box center [629, 510] width 926 height 723
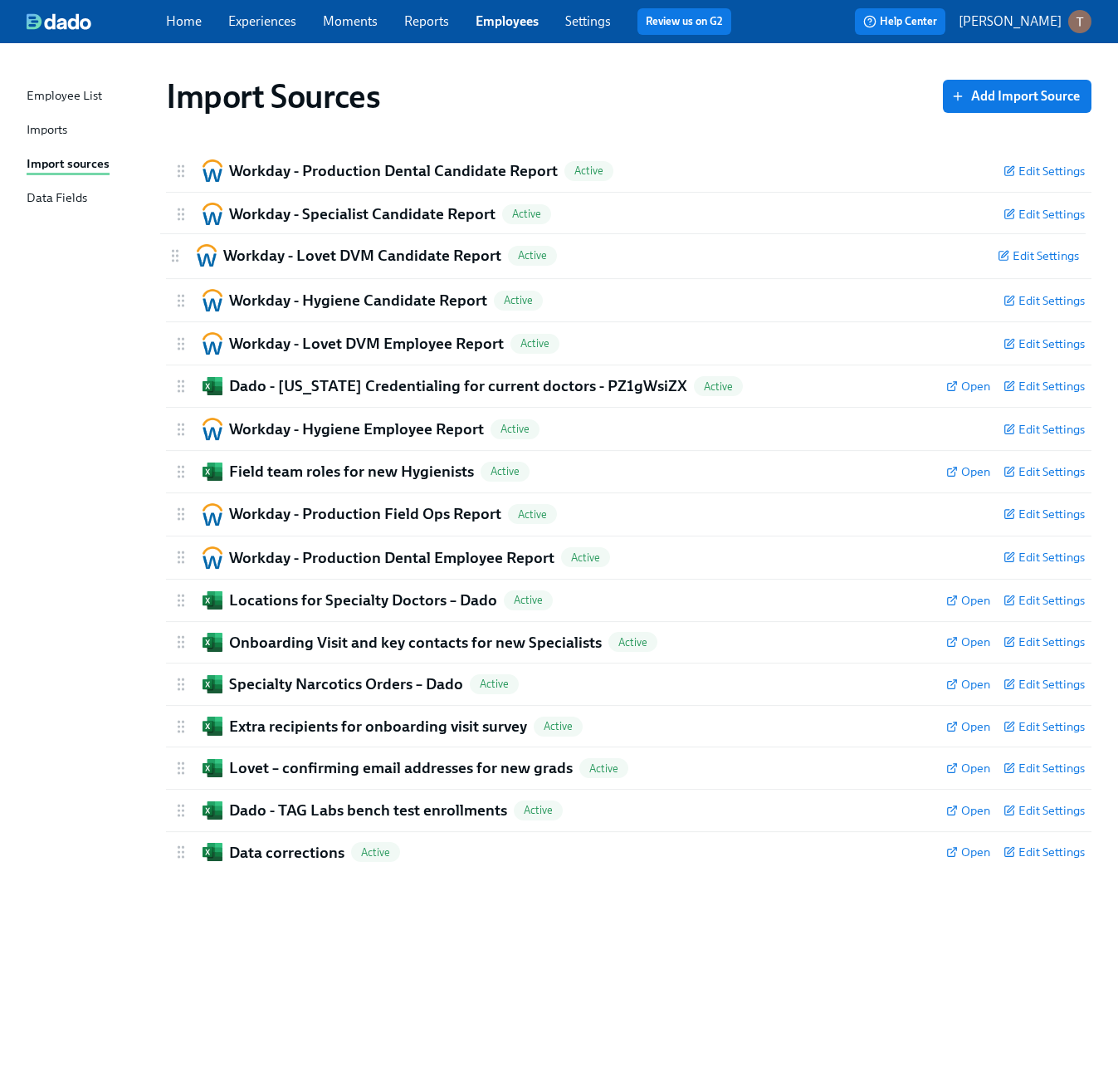
drag, startPoint x: 181, startPoint y: 300, endPoint x: 175, endPoint y: 251, distance: 49.4
click at [175, 251] on div "Workday - Production Dental Candidate Report Active Edit Settings Active: data …" at bounding box center [629, 510] width 926 height 723
drag, startPoint x: 176, startPoint y: 256, endPoint x: 182, endPoint y: 298, distance: 42.4
click at [182, 298] on div "Workday - Production Dental Candidate Report Active Edit Settings Active: data …" at bounding box center [629, 510] width 926 height 723
drag, startPoint x: 182, startPoint y: 296, endPoint x: 175, endPoint y: 256, distance: 40.6
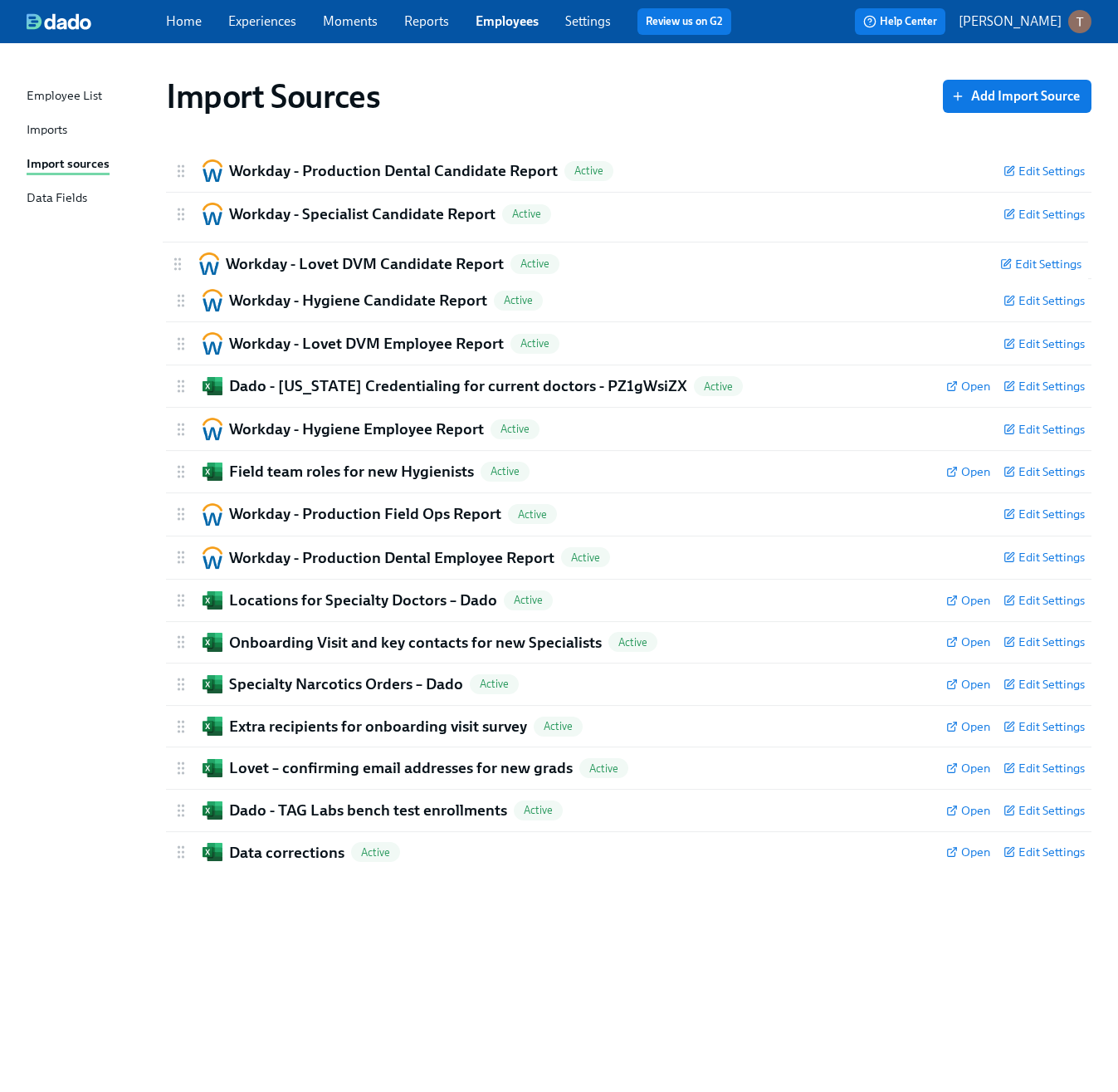
click at [175, 256] on div "Workday - Production Dental Candidate Report Active Edit Settings Active: data …" at bounding box center [629, 510] width 926 height 723
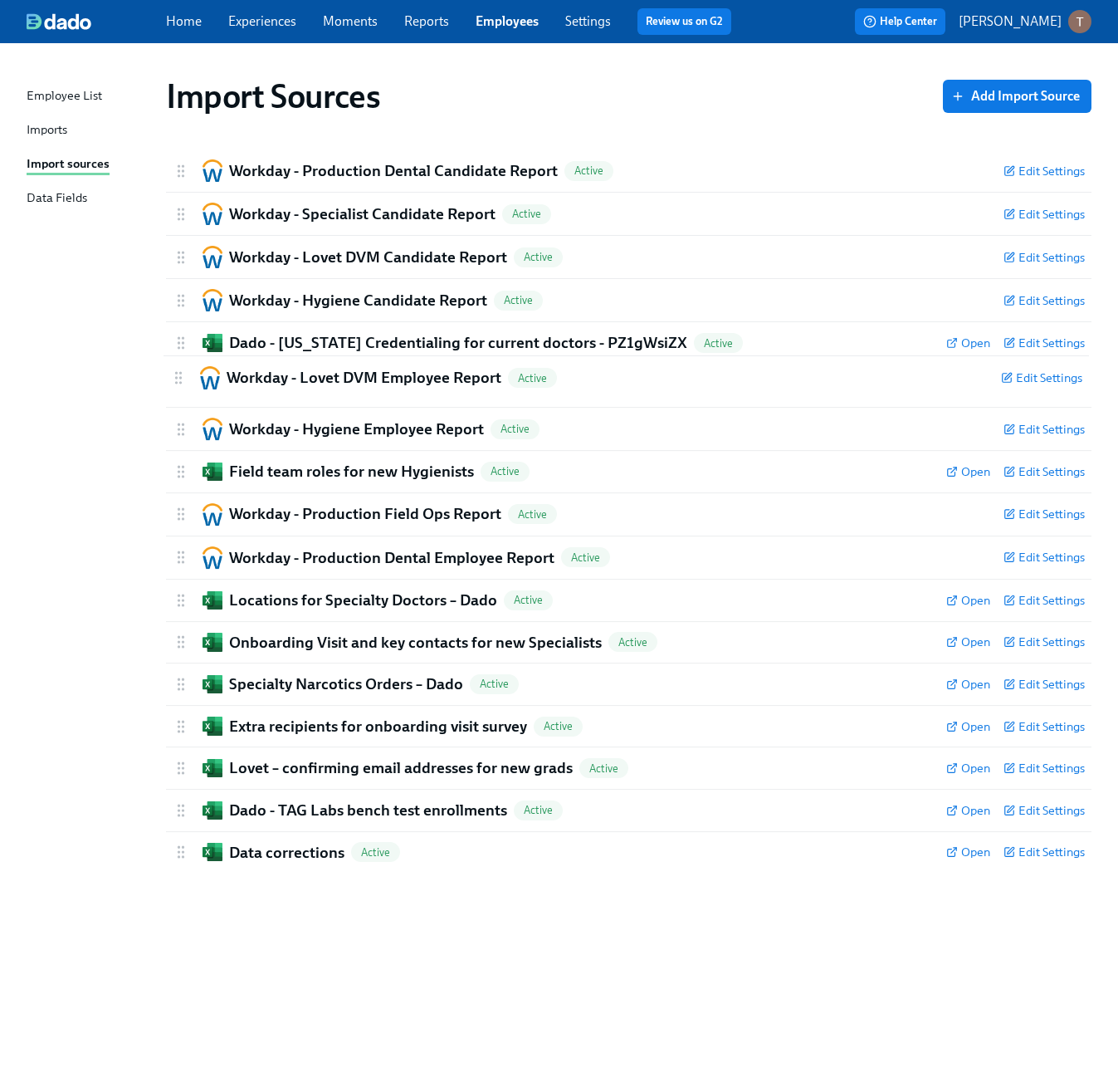
drag, startPoint x: 183, startPoint y: 352, endPoint x: 181, endPoint y: 393, distance: 41.0
click at [181, 393] on div "Workday - Production Dental Candidate Report Active Edit Settings Active: data …" at bounding box center [629, 510] width 926 height 723
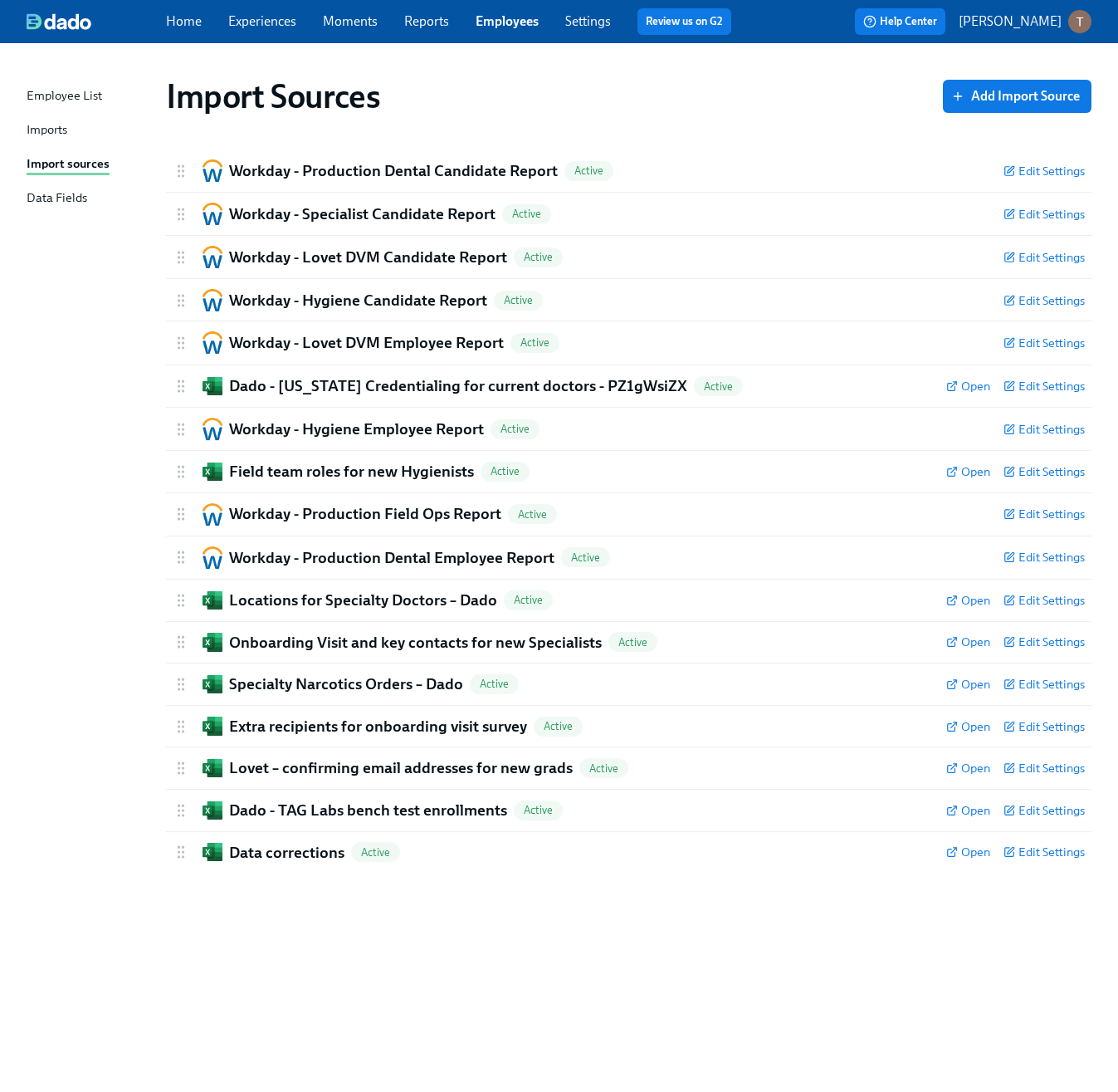
drag, startPoint x: 181, startPoint y: 393, endPoint x: 181, endPoint y: 345, distance: 48.0
click at [181, 345] on div "Workday - Production Dental Candidate Report Active Edit Settings Active: data …" at bounding box center [629, 510] width 926 height 723
click at [47, 129] on div "Imports" at bounding box center [47, 131] width 41 height 20
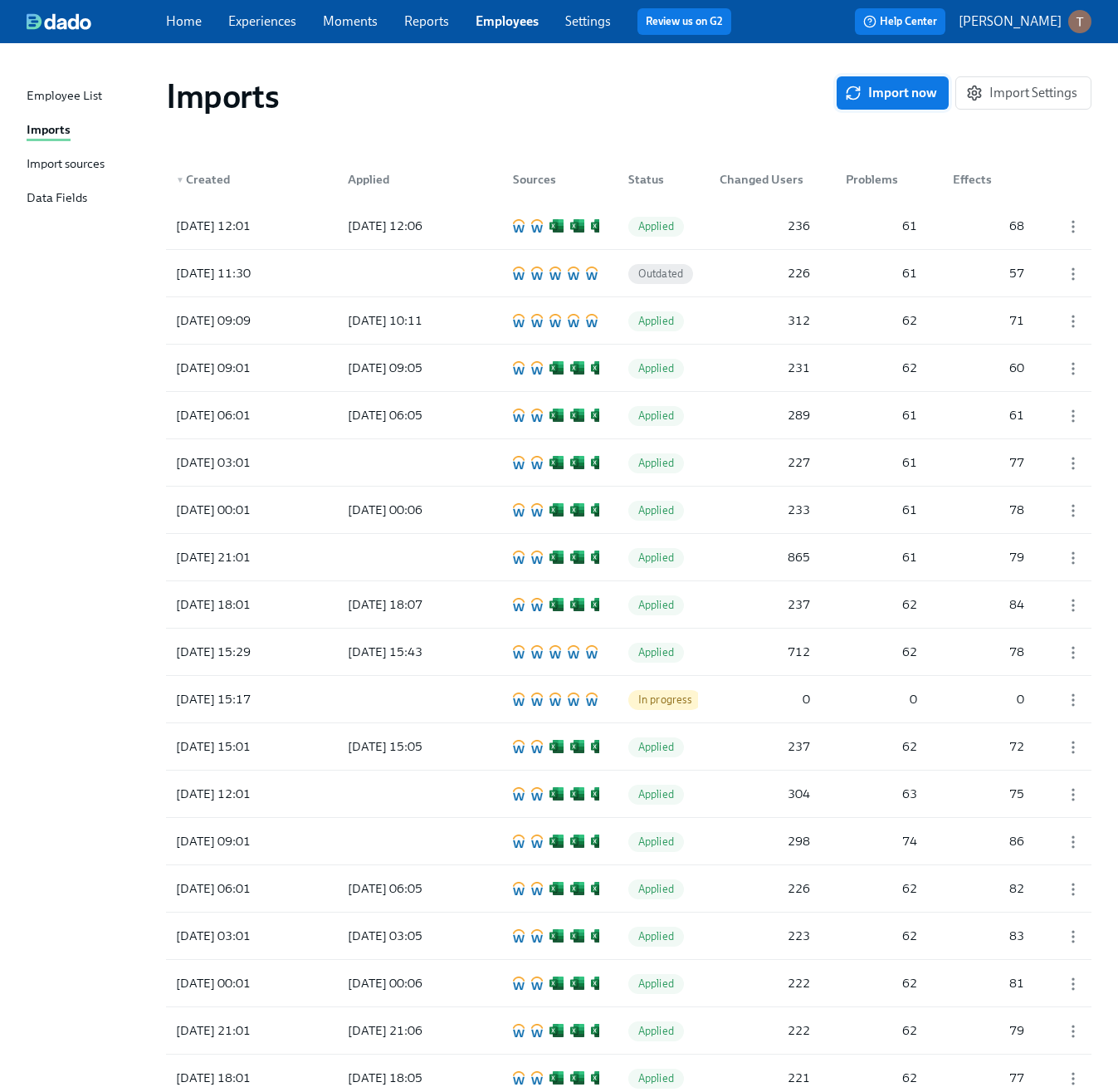
click at [905, 94] on span "Import now" at bounding box center [893, 93] width 89 height 17
